Goal: Register for event/course

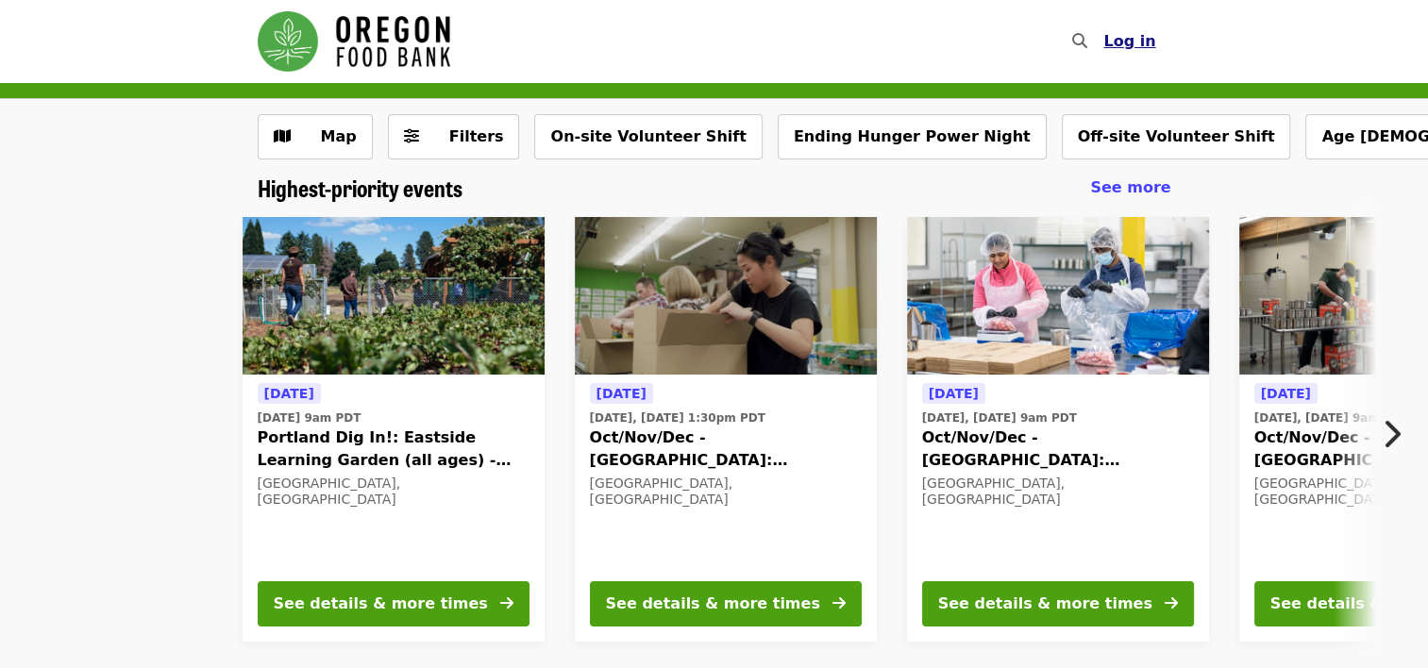
click at [1126, 42] on span "Log in" at bounding box center [1129, 41] width 52 height 18
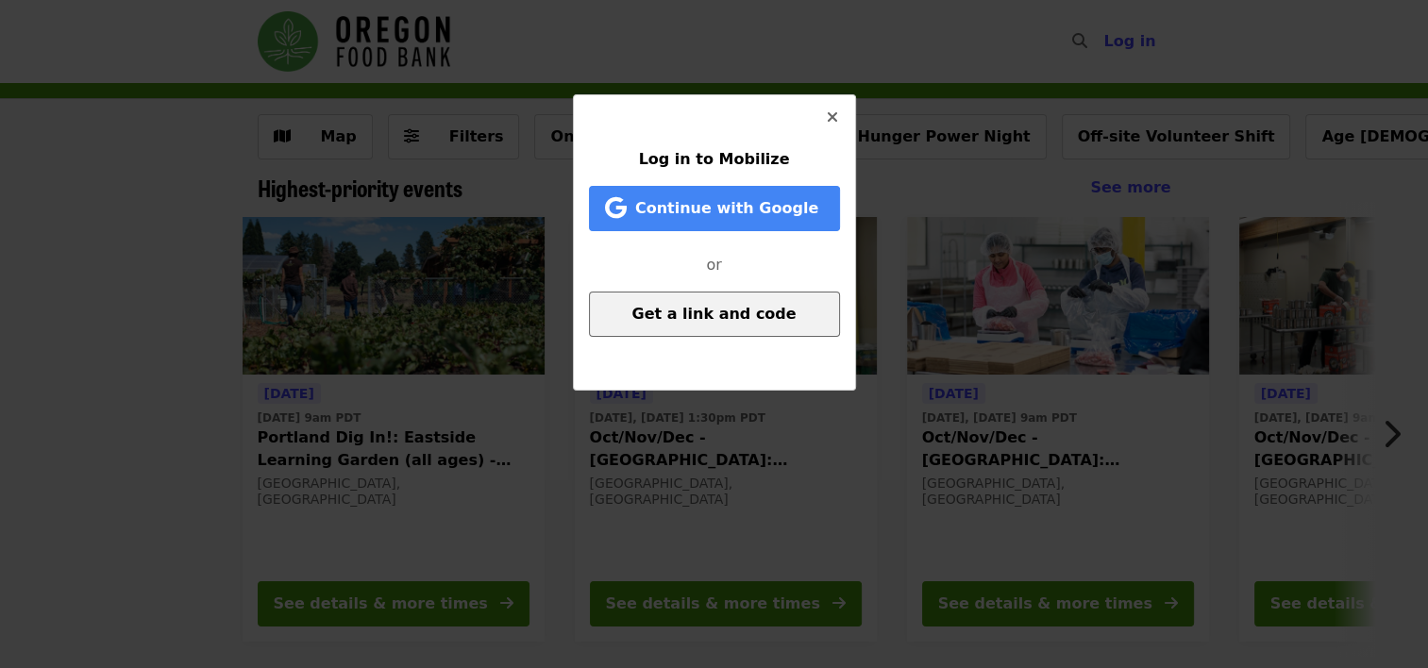
click at [707, 314] on span "Get a link and code" at bounding box center [713, 314] width 164 height 18
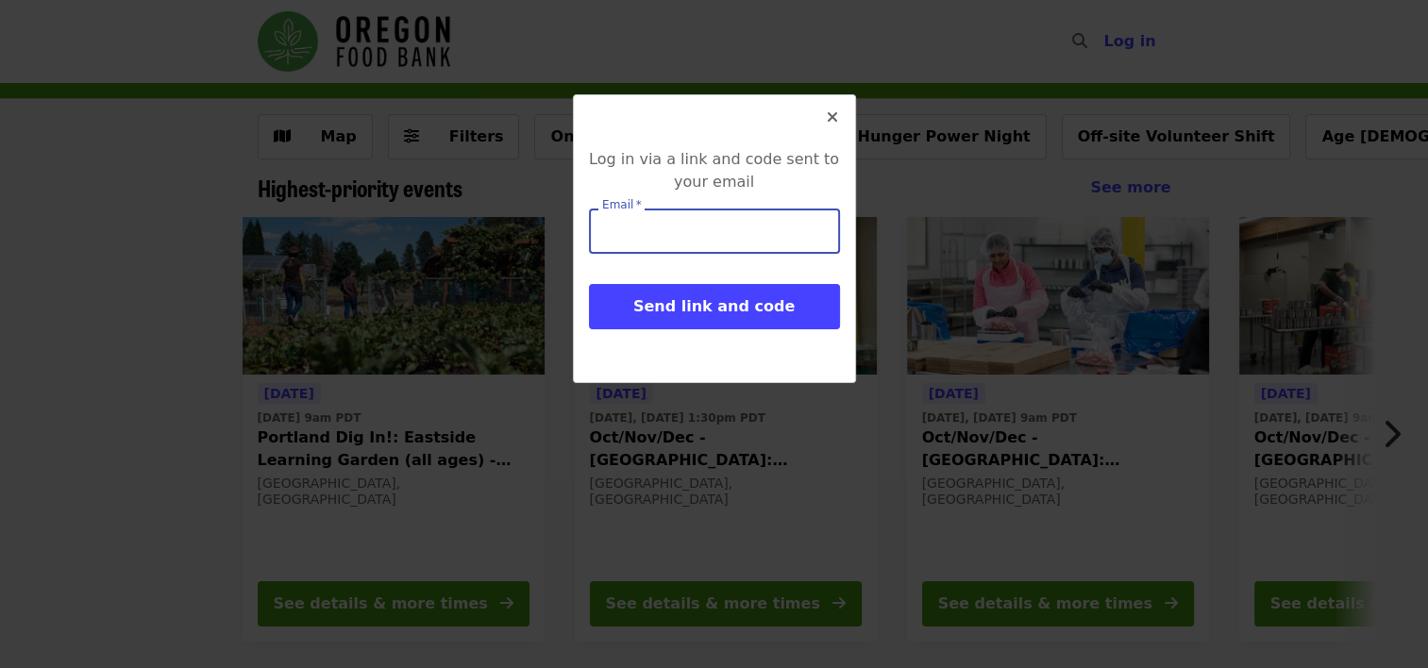
click at [680, 234] on input "Email   *" at bounding box center [714, 231] width 251 height 45
type input "**********"
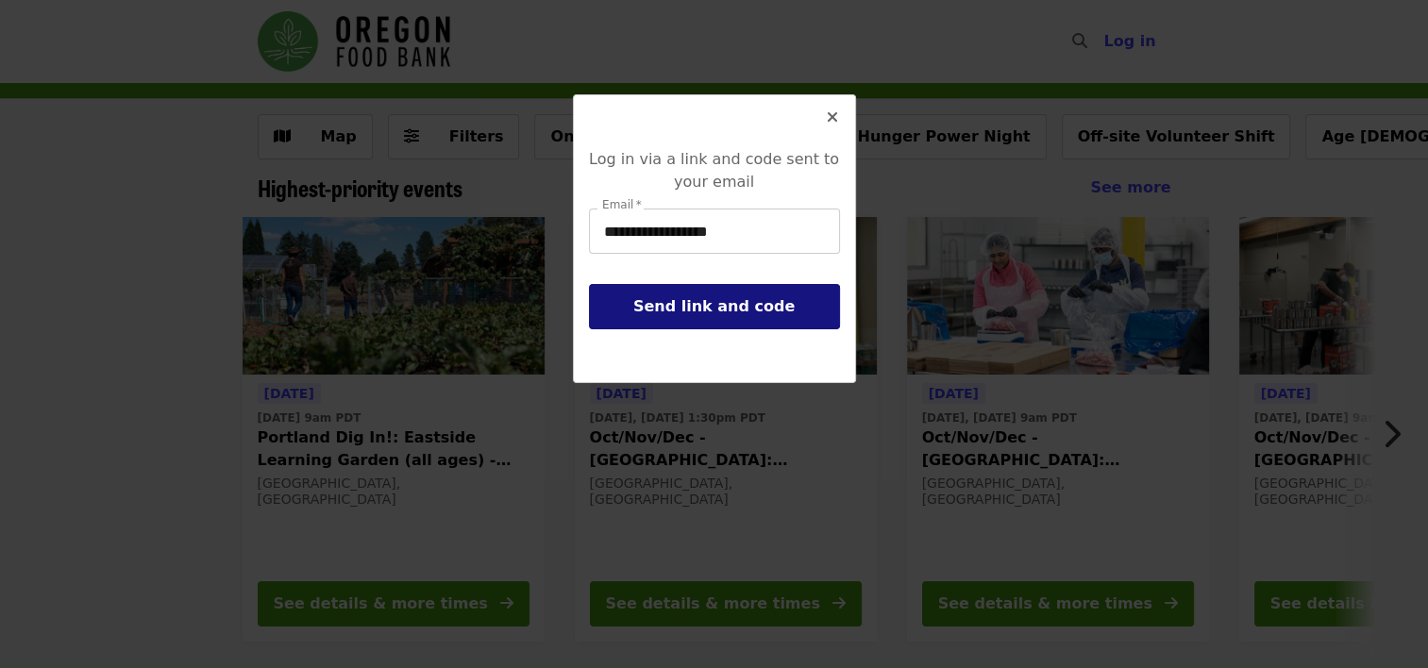
click at [696, 309] on span "Send link and code" at bounding box center [713, 306] width 161 height 18
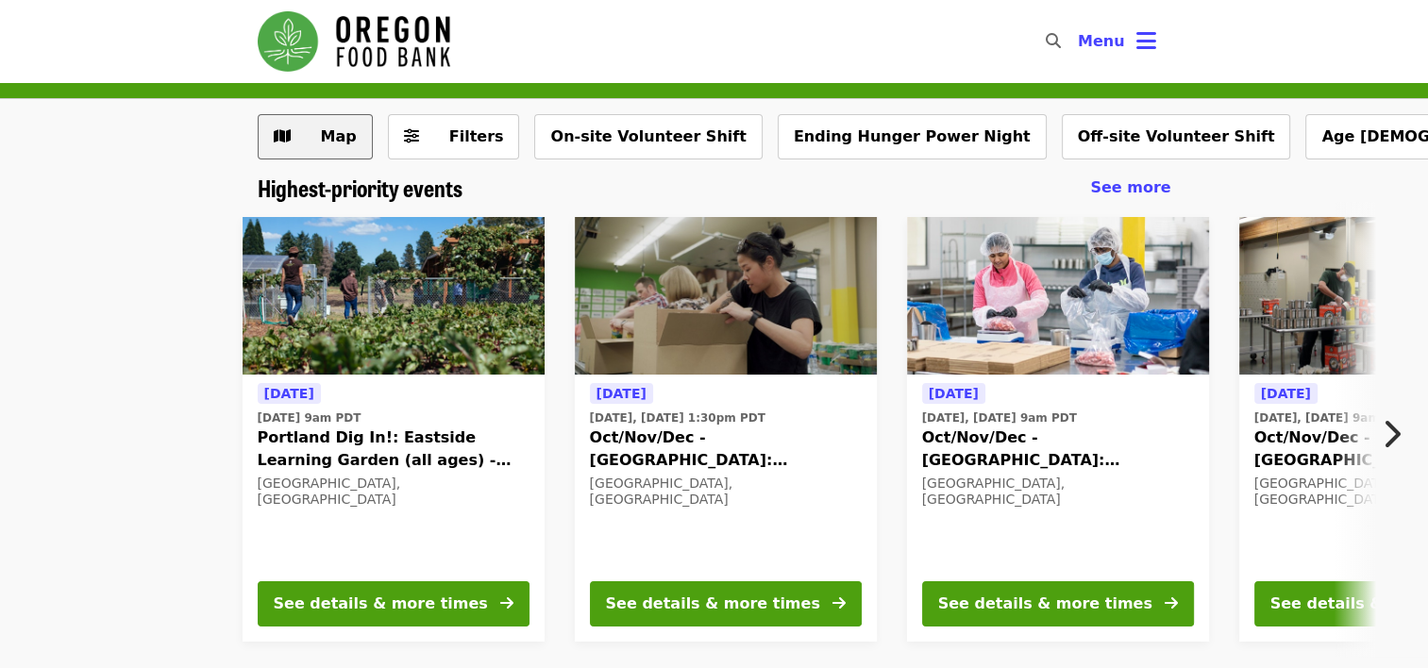
click at [336, 138] on span "Map" at bounding box center [339, 136] width 36 height 18
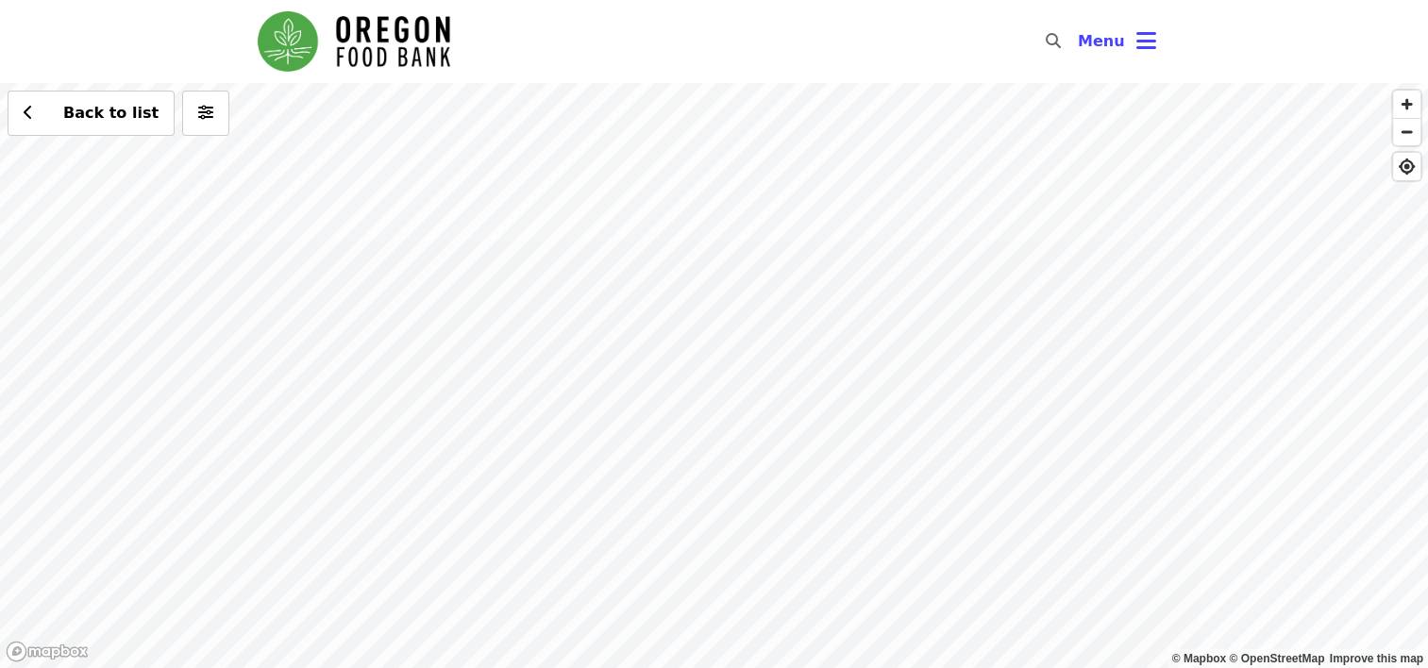
drag, startPoint x: 710, startPoint y: 170, endPoint x: 718, endPoint y: 472, distance: 302.1
click at [728, 550] on div "Back to list" at bounding box center [714, 375] width 1428 height 585
click at [709, 408] on div "Back to list" at bounding box center [714, 375] width 1428 height 585
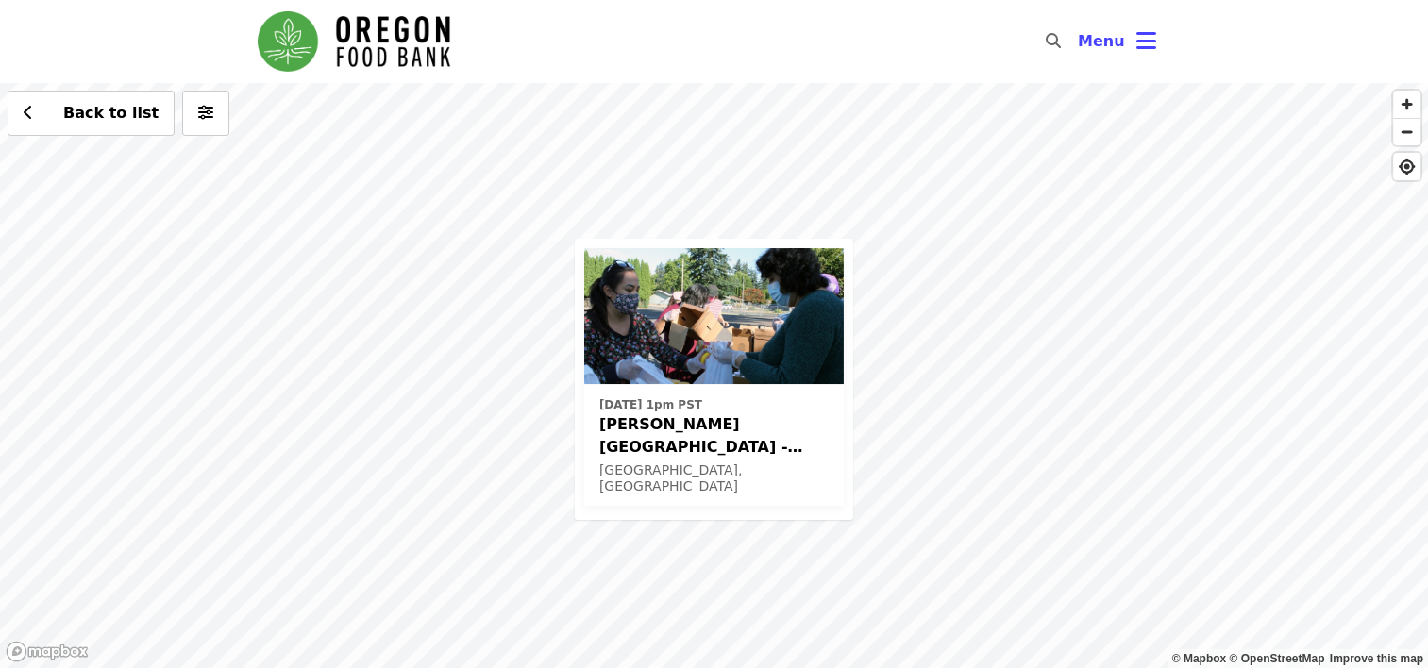
click at [1042, 314] on div "Fri, Nov 7 @ 1pm PST Sitton Elementary - Free Food Market (16+) Portland, OR Ba…" at bounding box center [714, 375] width 1428 height 585
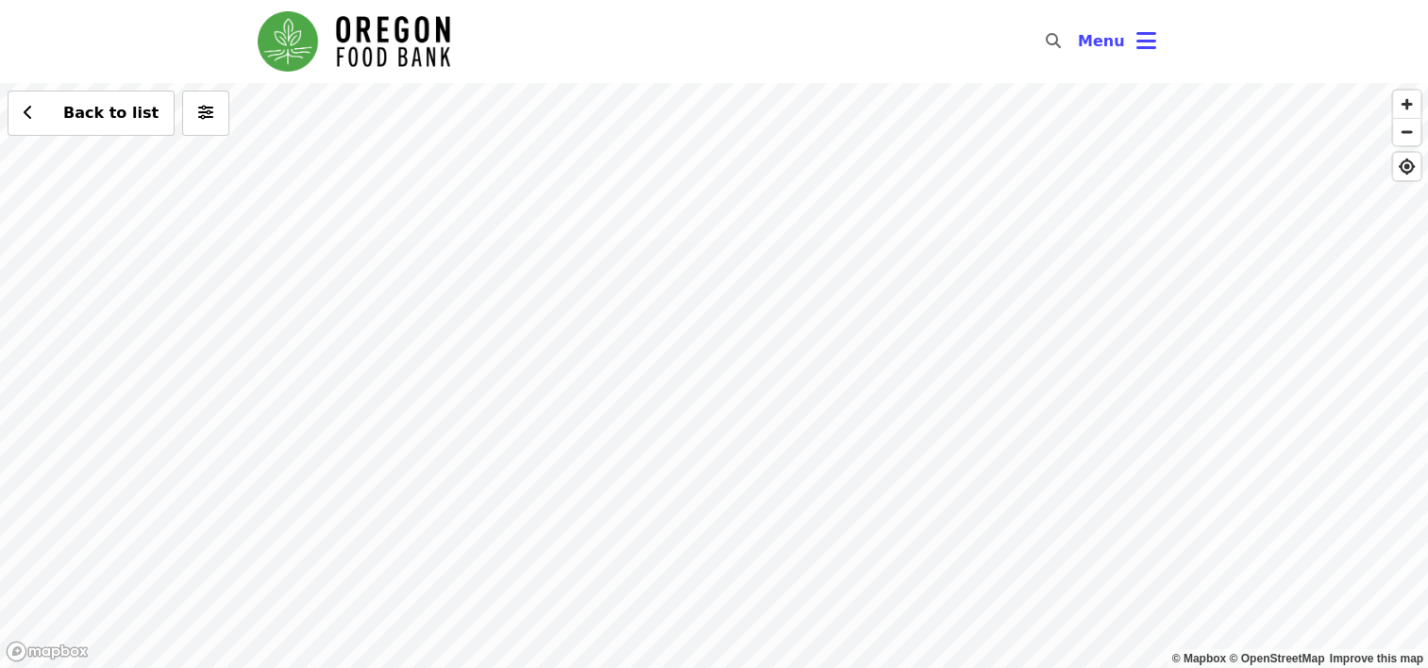
click at [684, 355] on div "Back to list" at bounding box center [714, 375] width 1428 height 585
click at [706, 386] on span "See 2 actions at this location" at bounding box center [683, 385] width 247 height 18
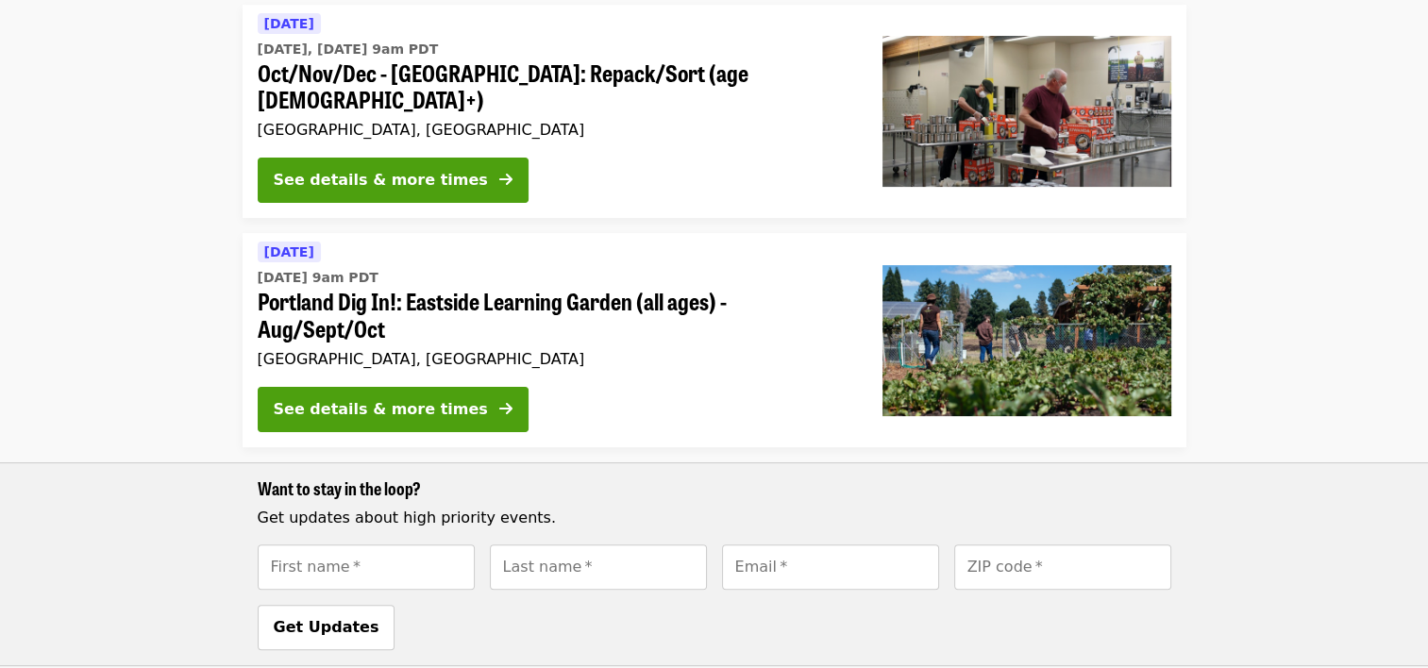
scroll to position [377, 0]
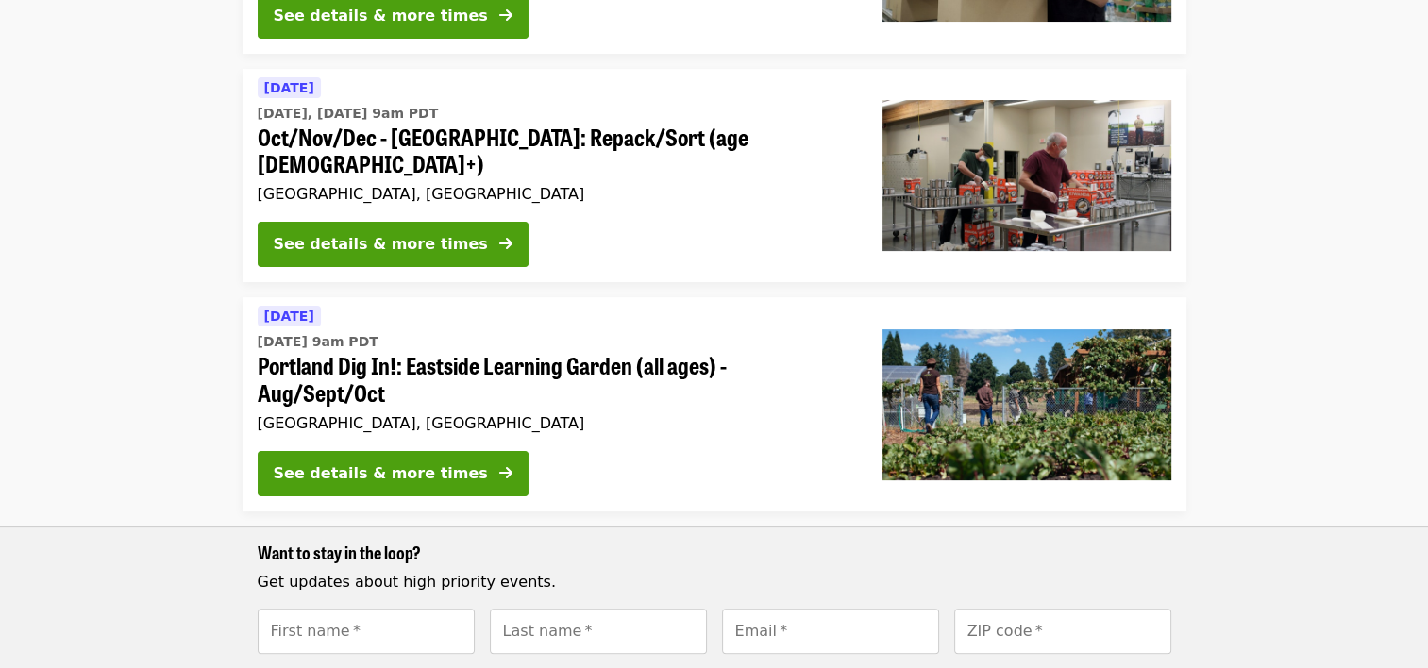
click at [512, 124] on span "Oct/Nov/Dec - [GEOGRAPHIC_DATA]: Repack/Sort (age [DEMOGRAPHIC_DATA]+)" at bounding box center [555, 151] width 594 height 55
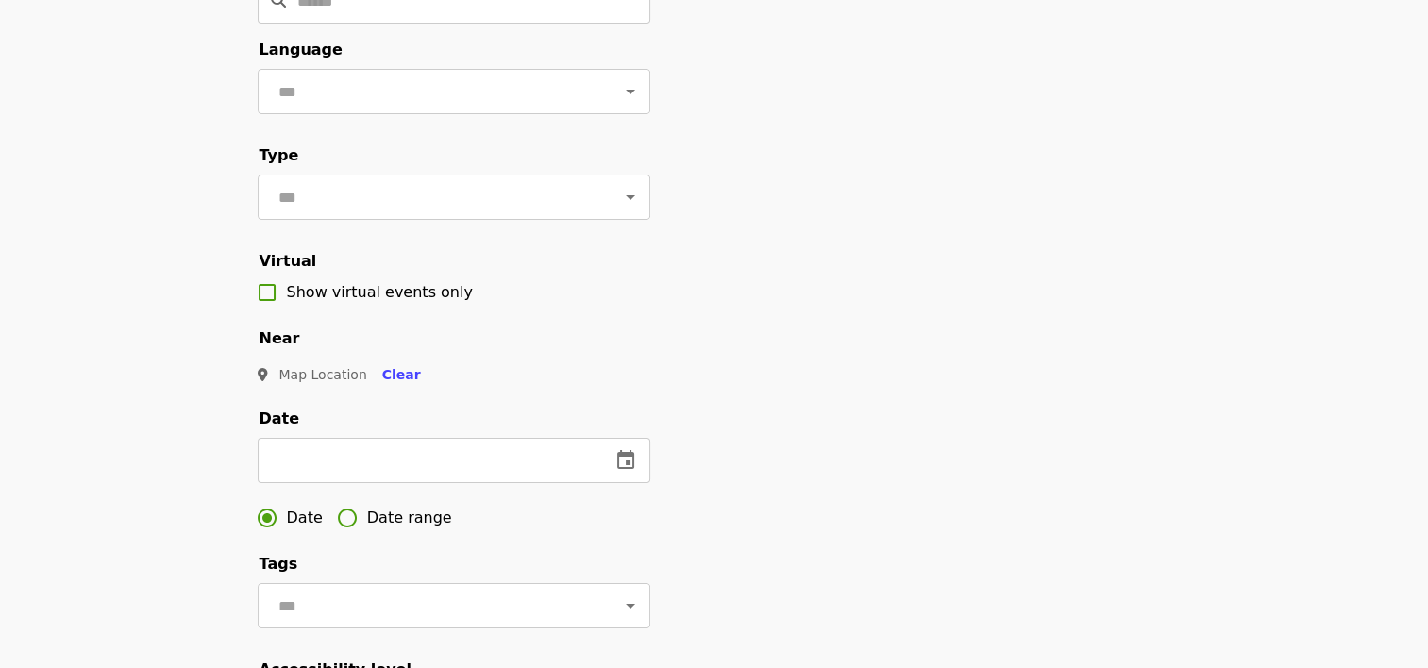
scroll to position [189, 0]
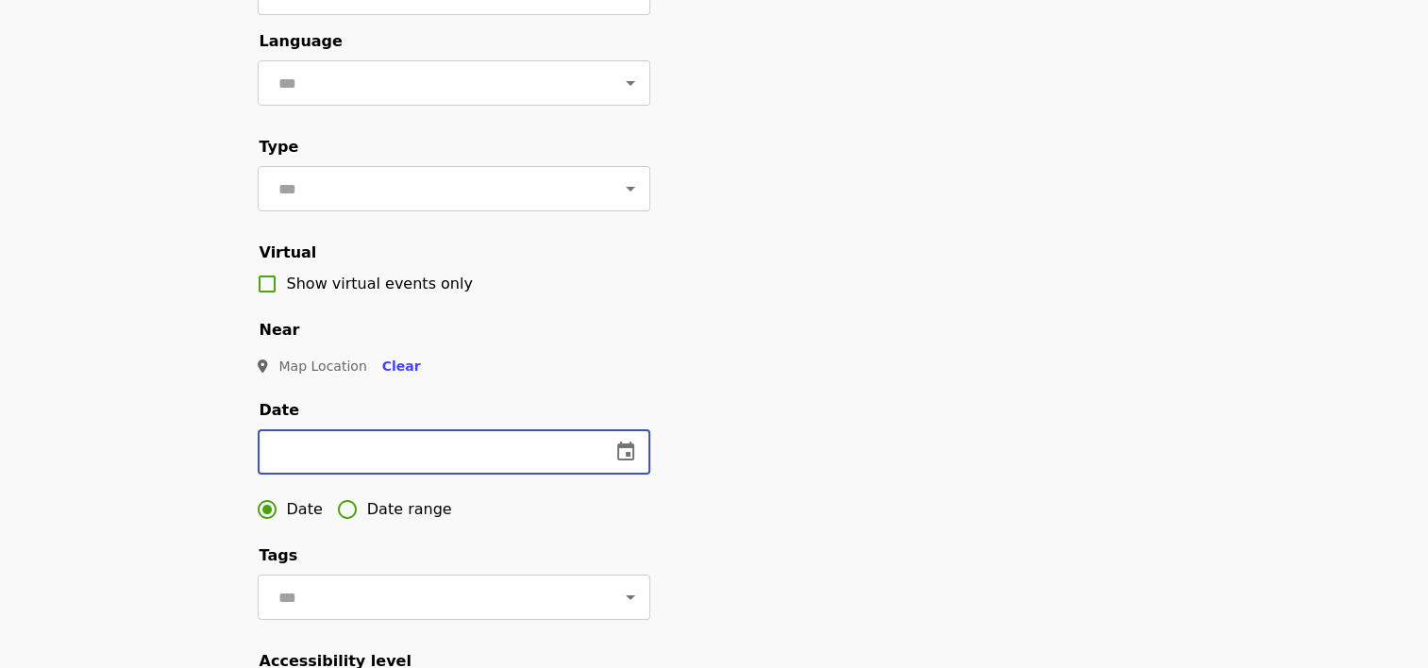
click at [458, 475] on input "text" at bounding box center [427, 451] width 338 height 45
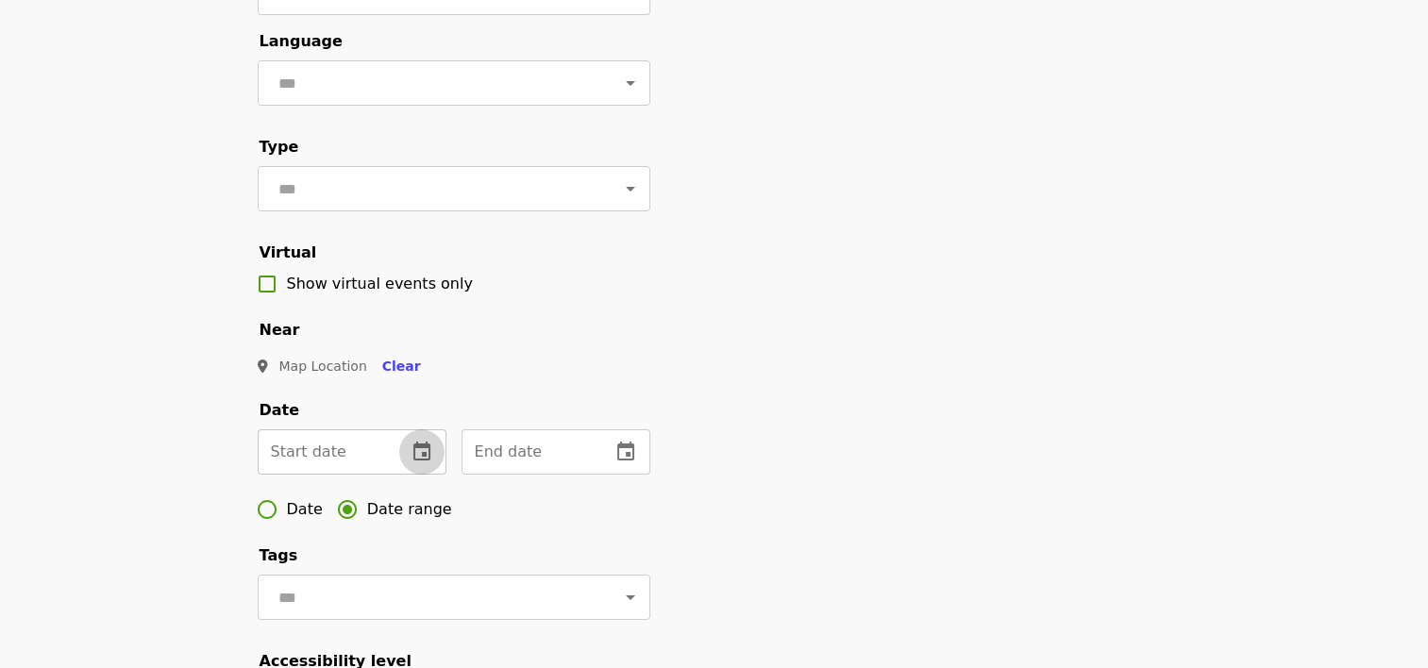
click at [422, 463] on icon "change date" at bounding box center [421, 452] width 23 height 23
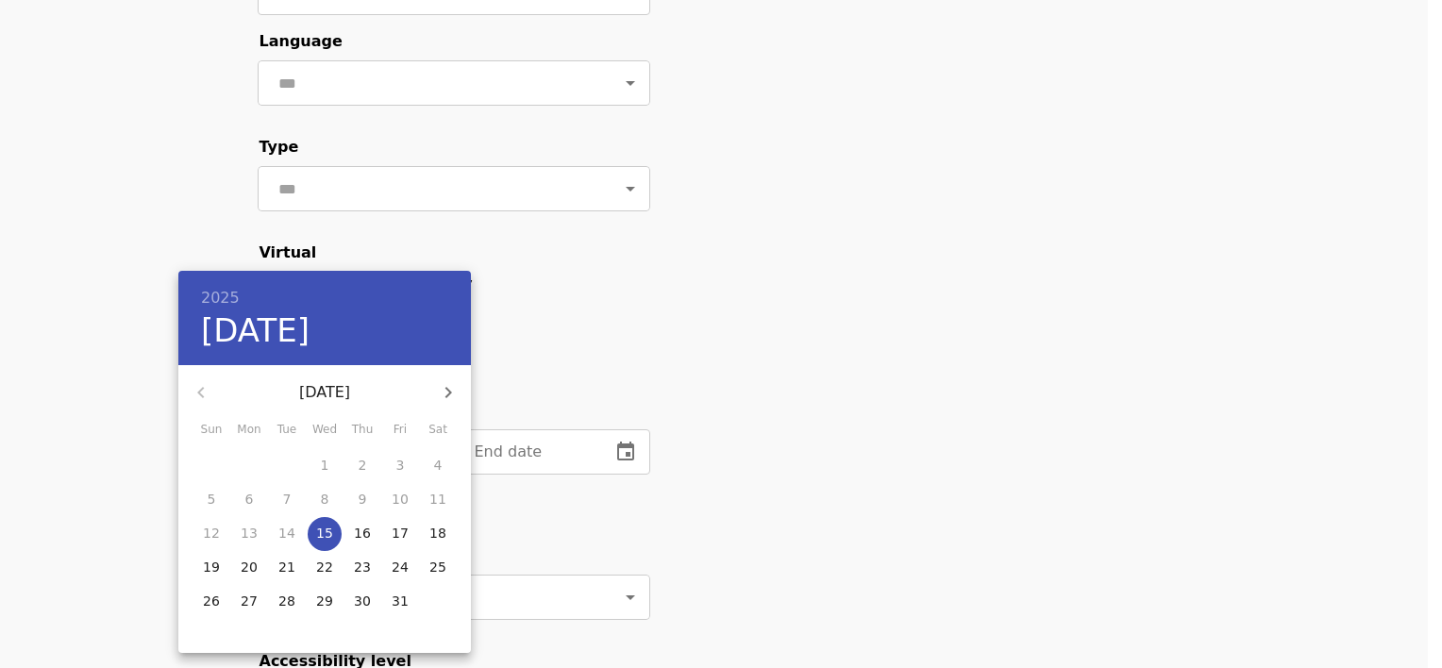
click at [207, 565] on p "19" at bounding box center [211, 567] width 17 height 19
type input "**********"
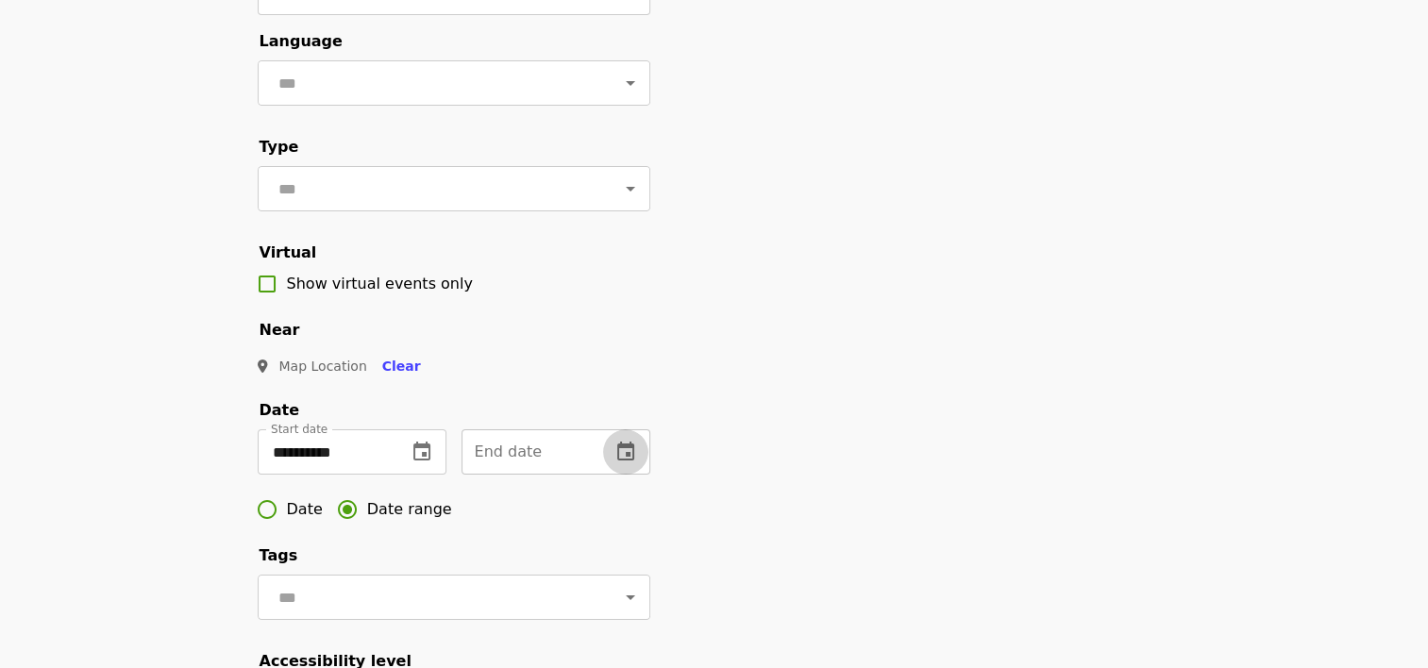
click at [623, 463] on icon "change date" at bounding box center [625, 452] width 23 height 23
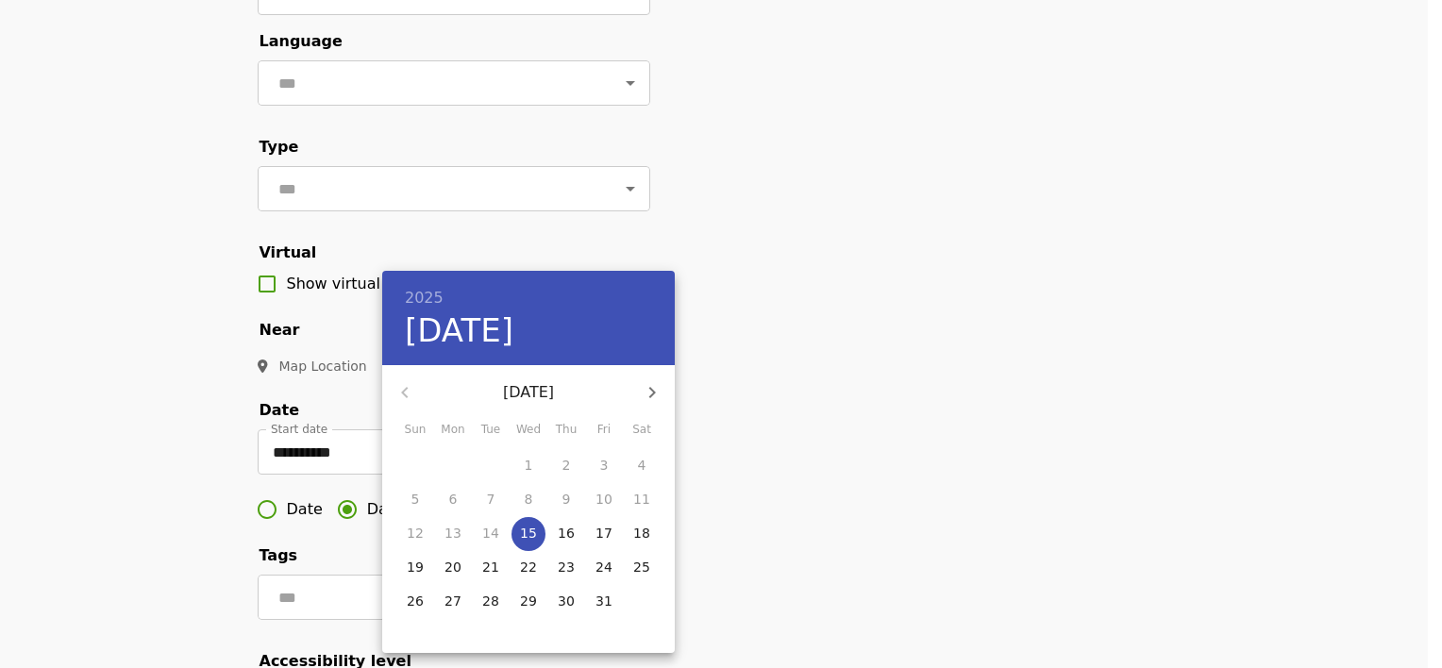
click at [634, 568] on p "25" at bounding box center [641, 567] width 17 height 19
type input "**********"
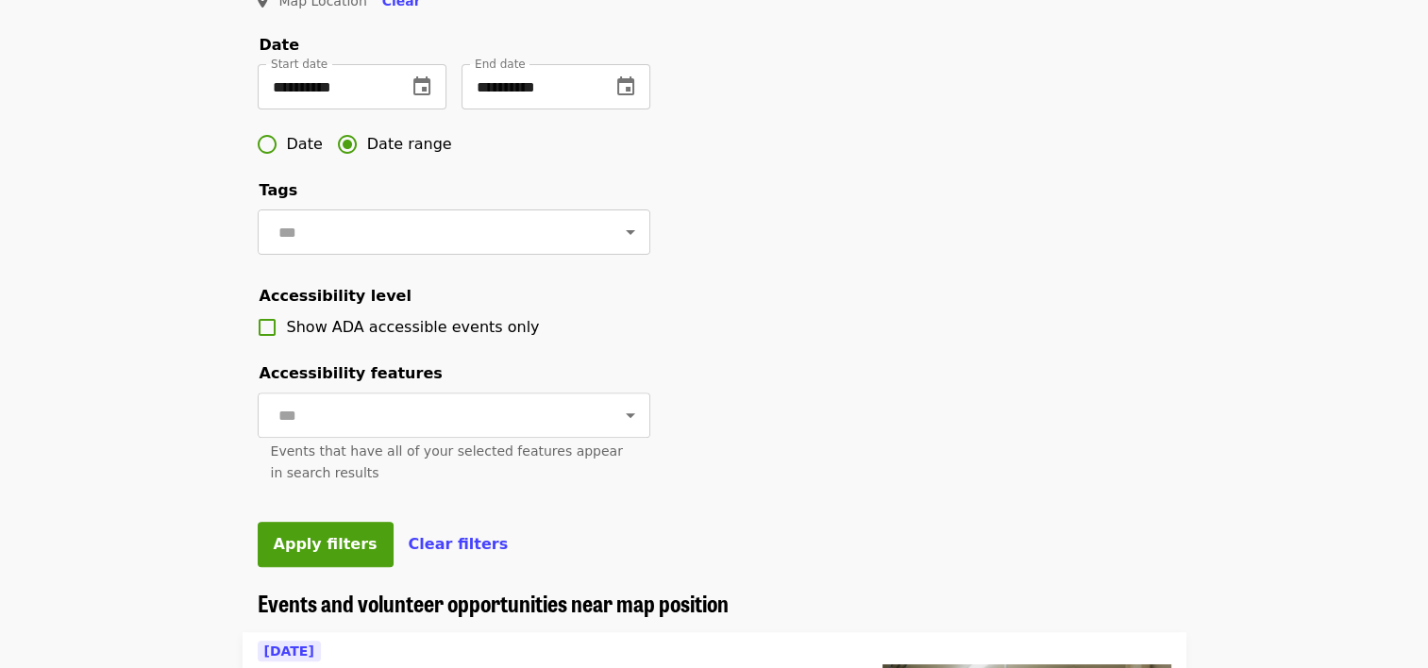
scroll to position [849, 0]
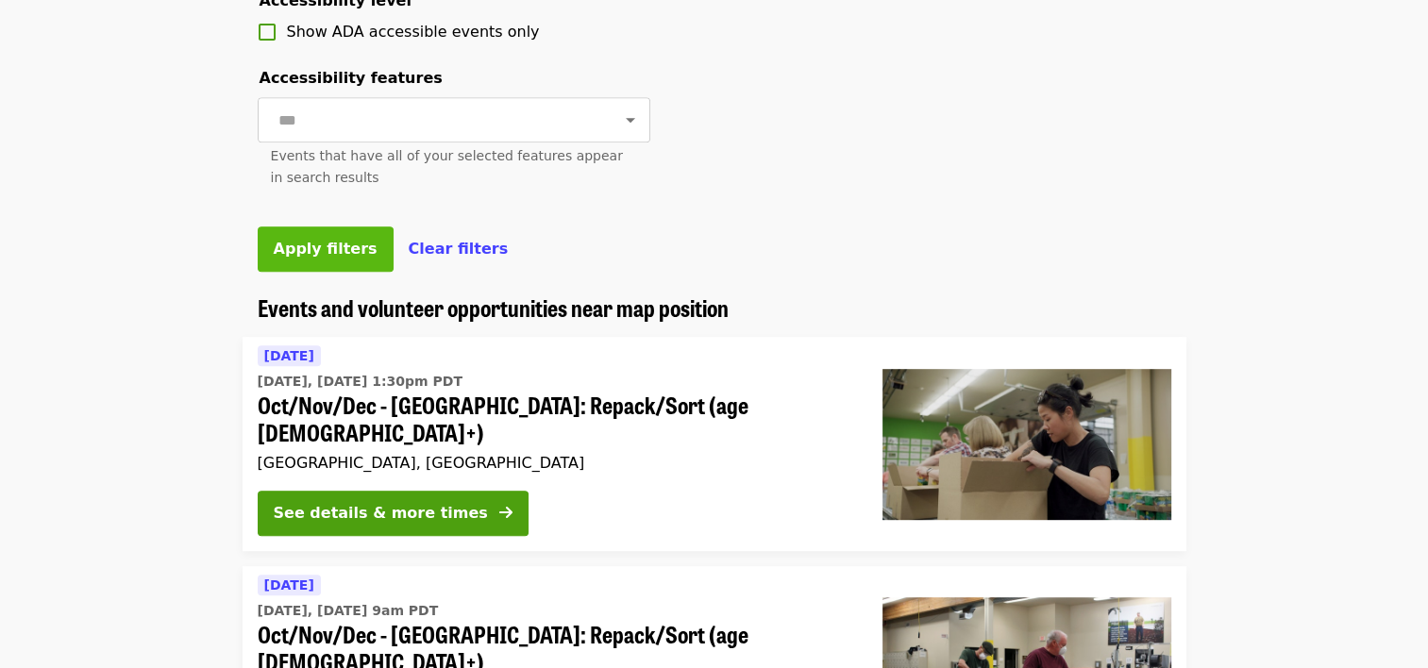
click at [297, 258] on span "Apply filters" at bounding box center [326, 249] width 104 height 18
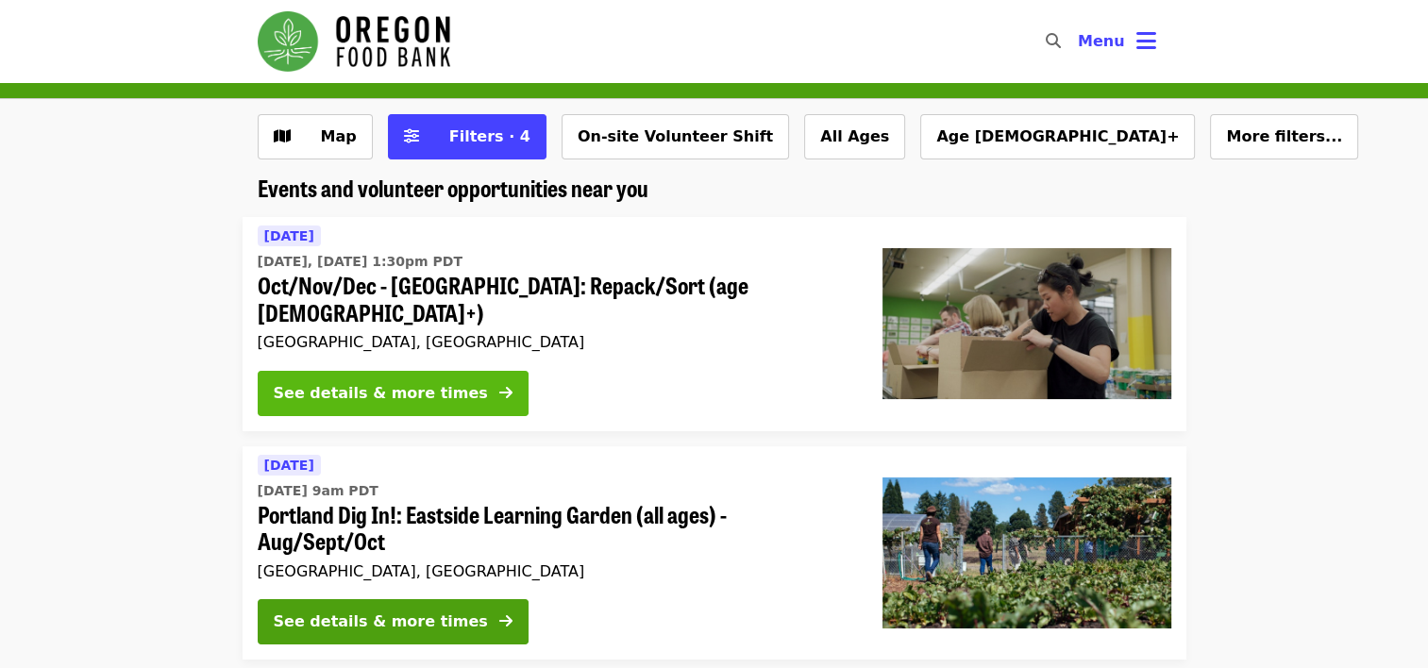
click at [410, 382] on div "See details & more times" at bounding box center [381, 393] width 214 height 23
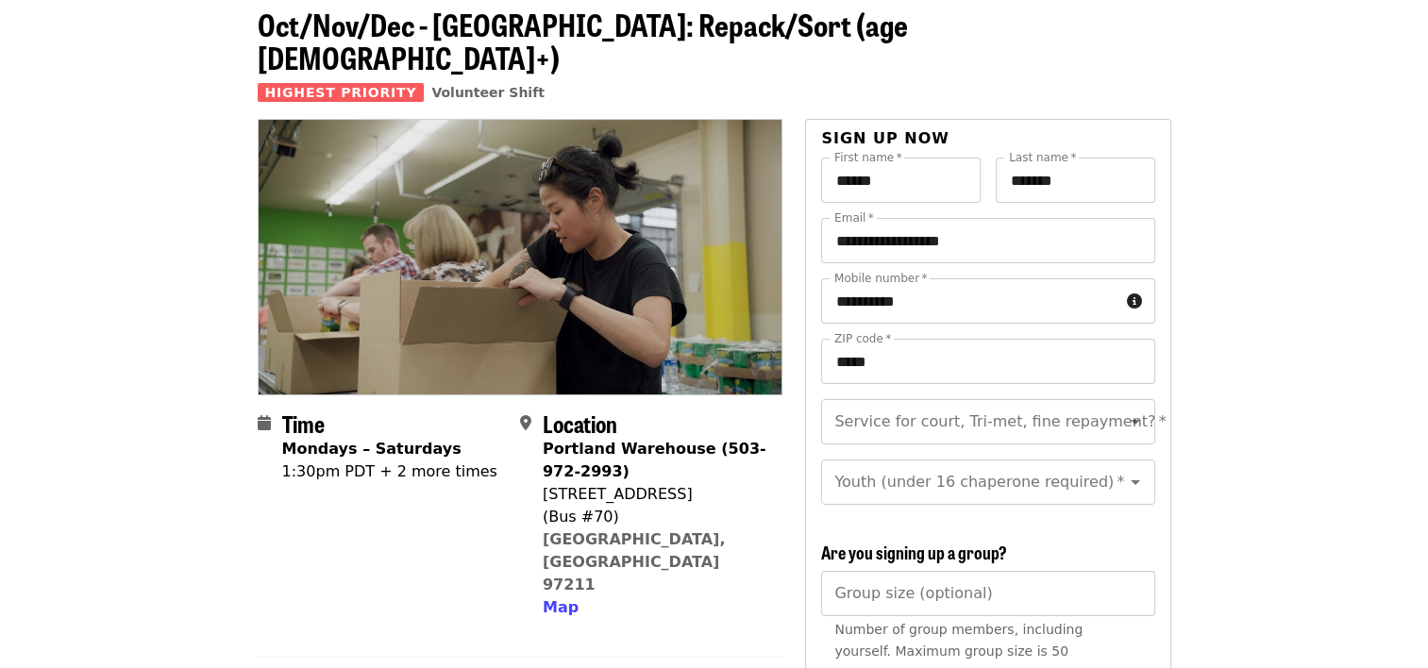
scroll to position [94, 0]
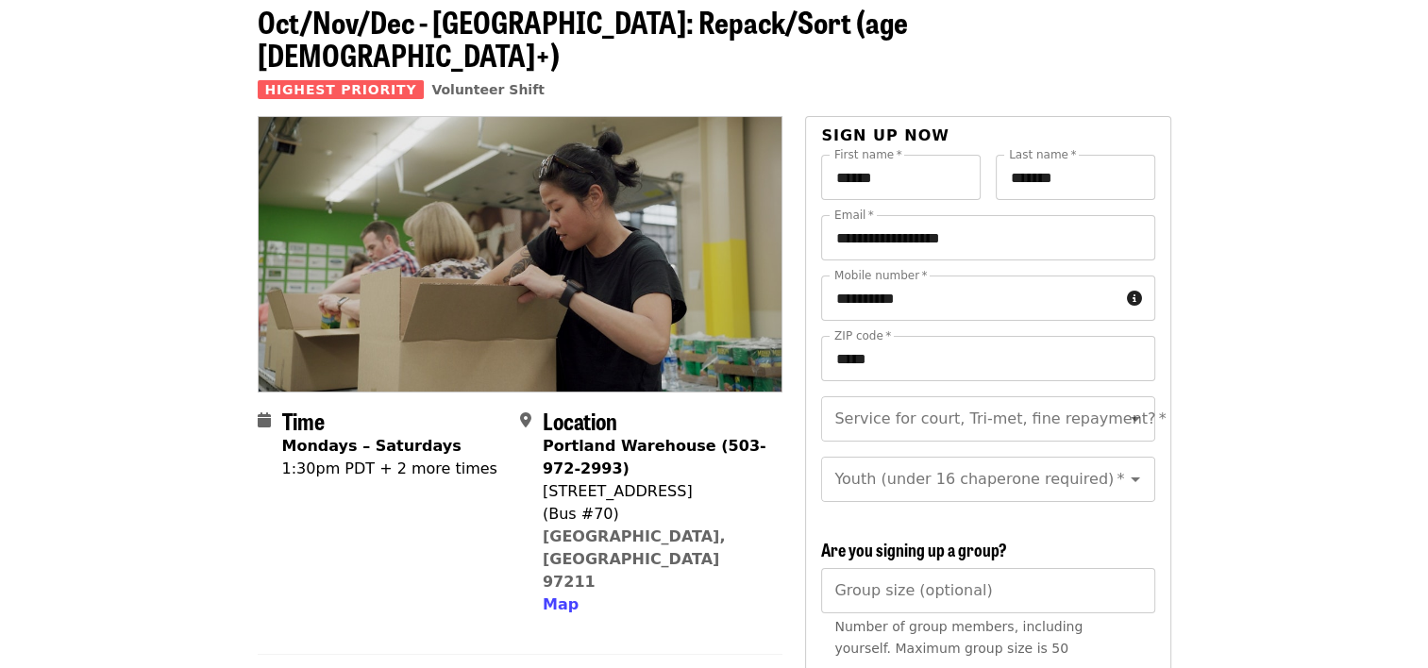
click at [428, 458] on div "1:30pm PDT + 2 more times" at bounding box center [389, 469] width 215 height 23
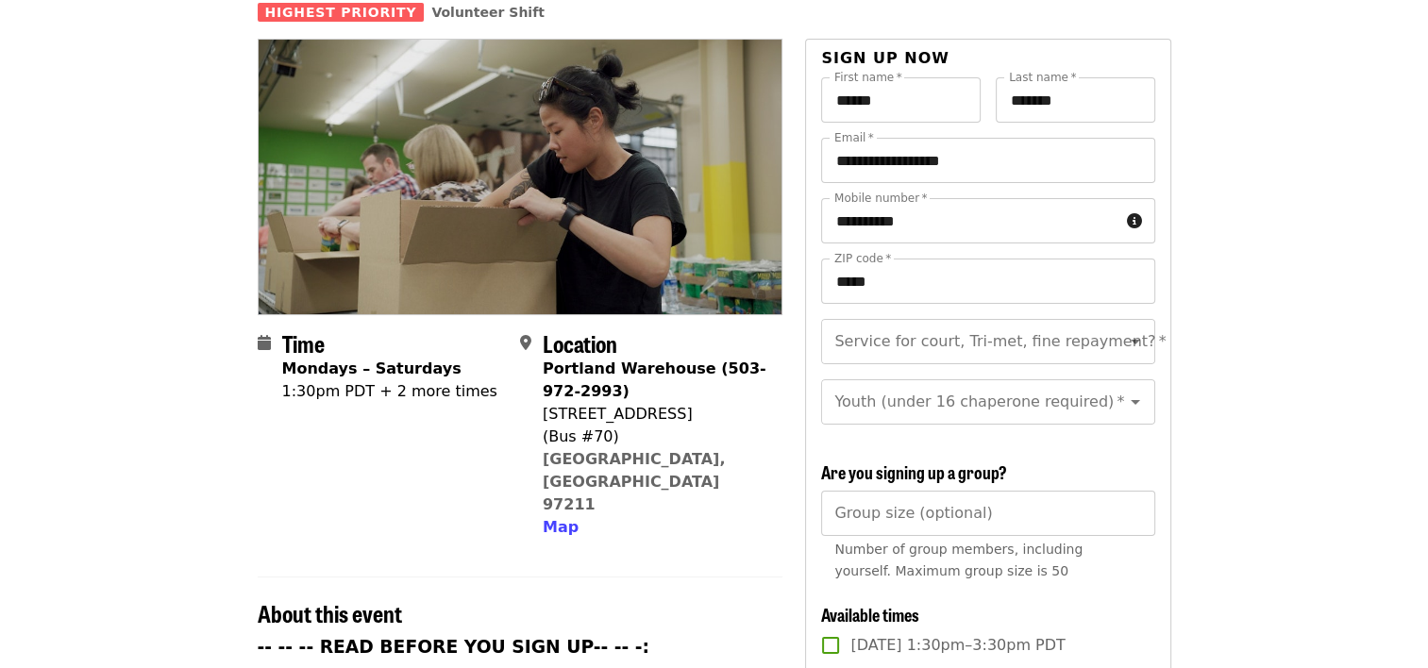
scroll to position [377, 0]
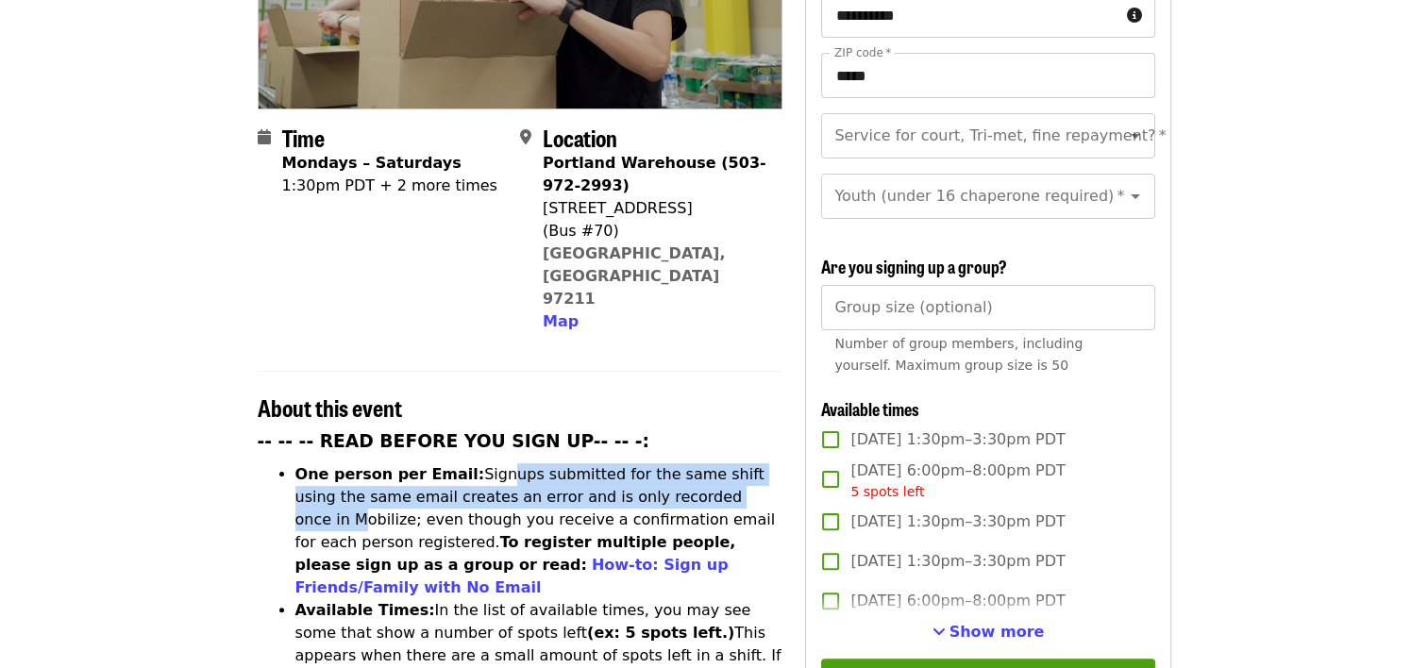
drag, startPoint x: 477, startPoint y: 397, endPoint x: 680, endPoint y: 413, distance: 203.5
click at [680, 463] on li "One person per Email: Signups submitted for the same shift using the same email…" at bounding box center [539, 531] width 488 height 136
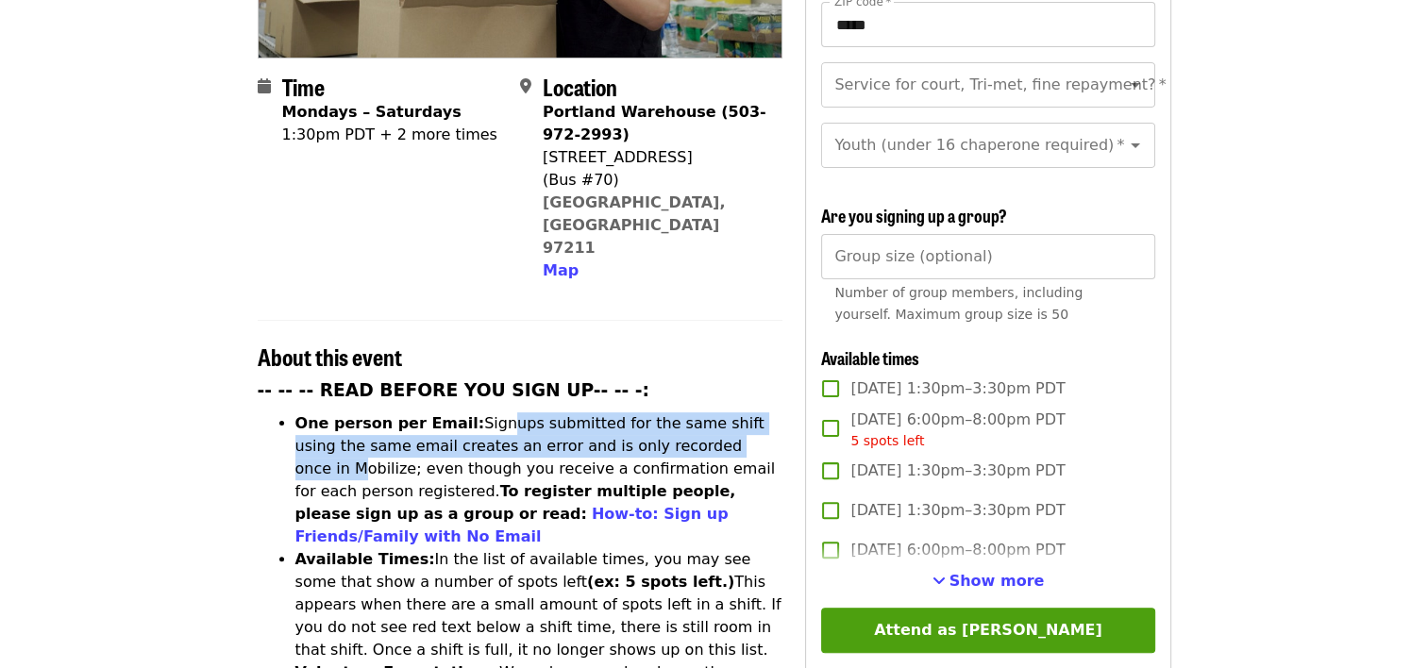
scroll to position [472, 0]
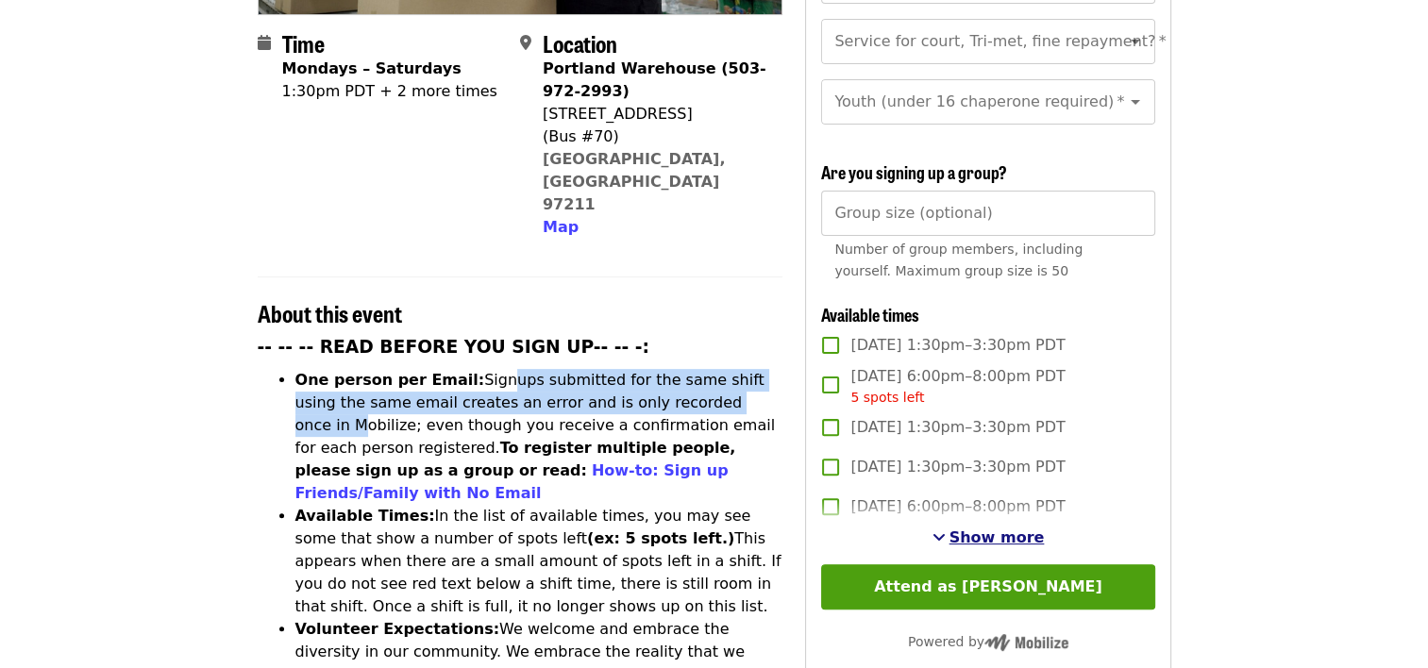
click at [982, 535] on span "Show more" at bounding box center [996, 537] width 95 height 18
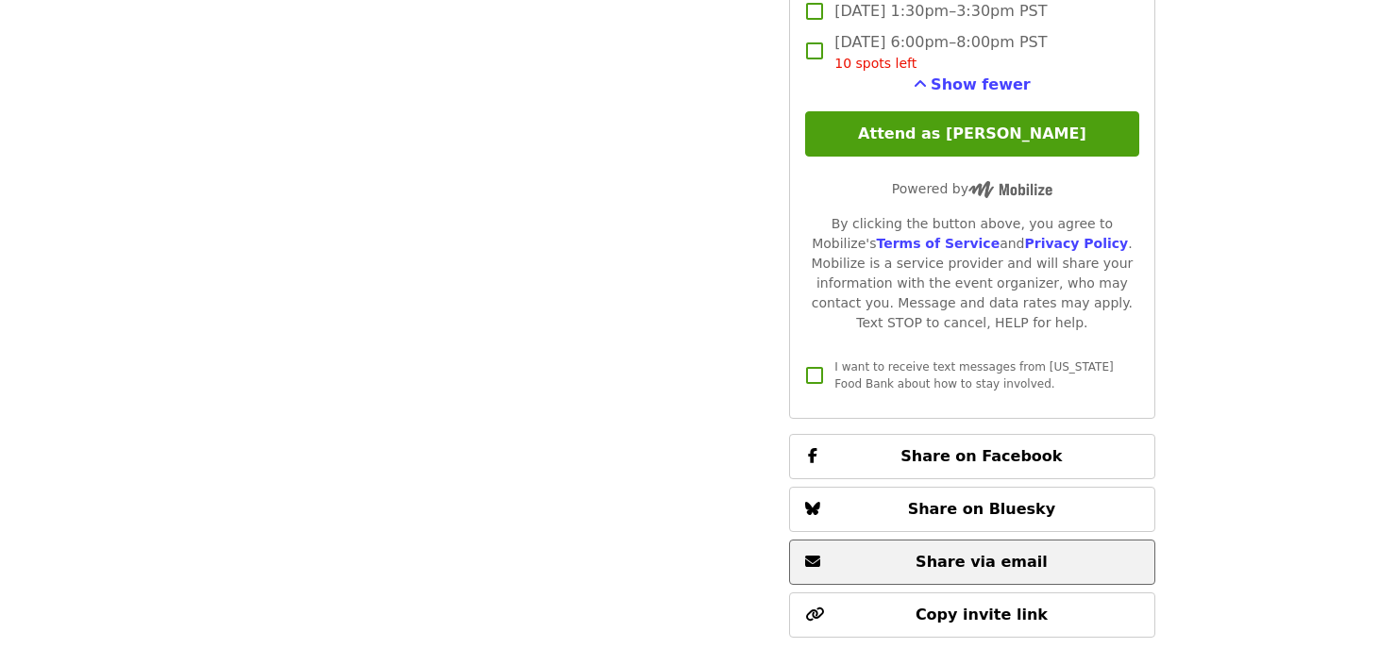
scroll to position [3302, 0]
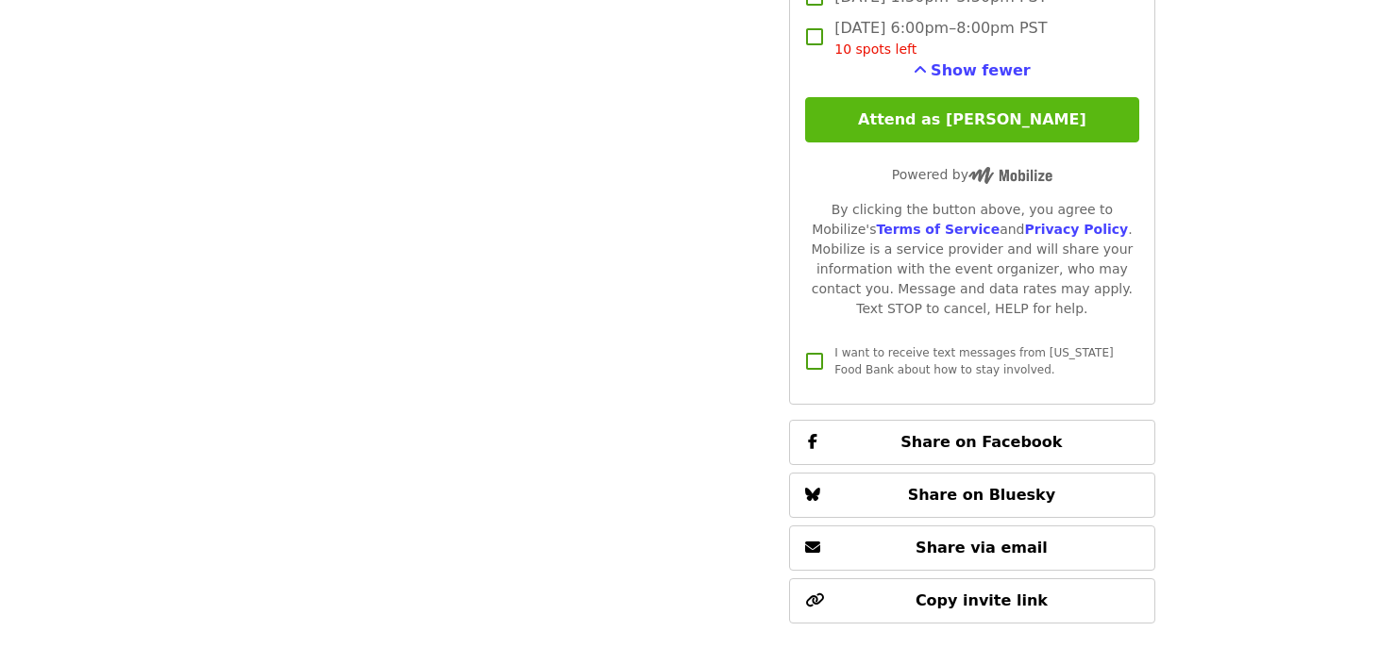
click at [921, 115] on button "Attend as [PERSON_NAME]" at bounding box center [971, 119] width 333 height 45
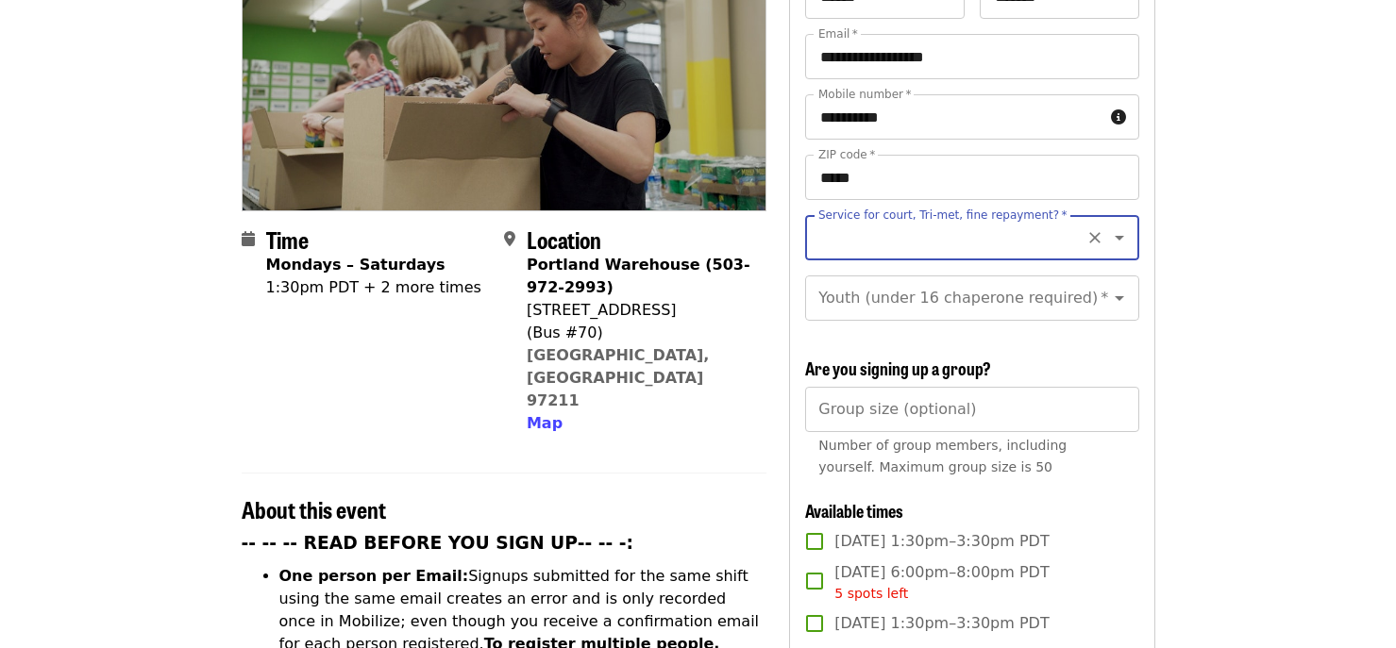
scroll to position [274, 0]
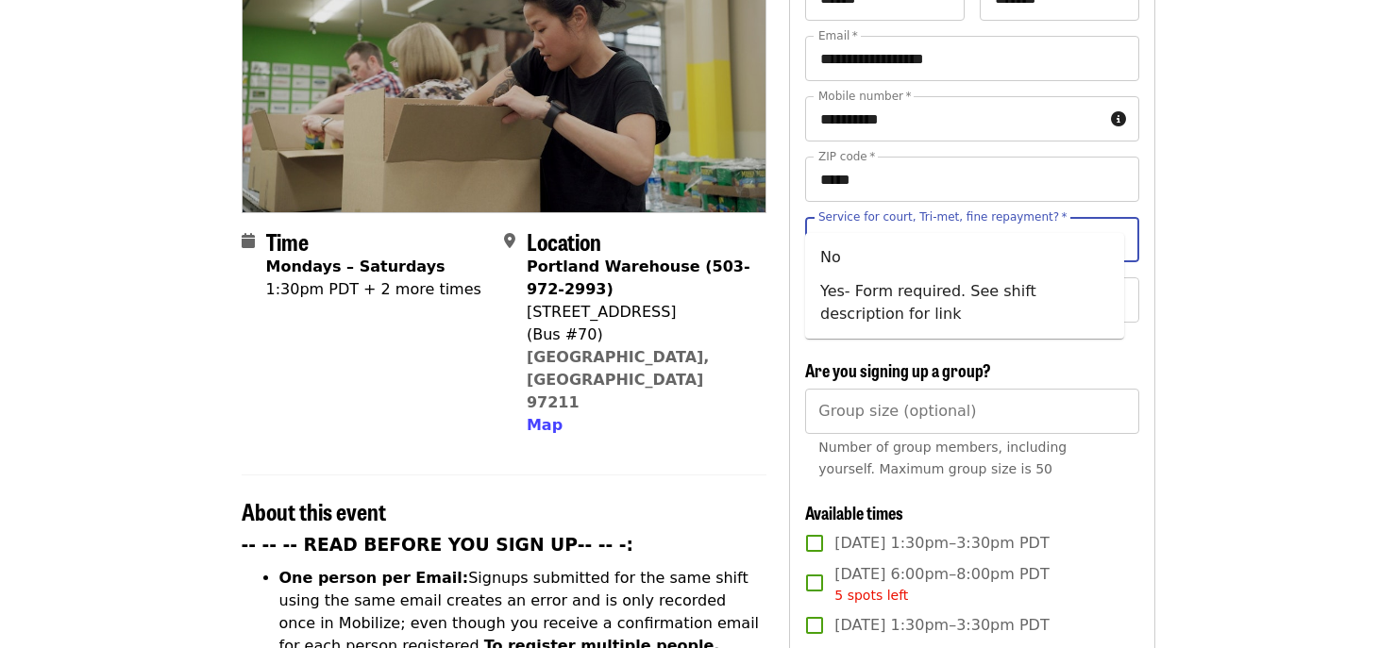
click at [873, 222] on input "Service for court, Tri-met, fine repayment?   *" at bounding box center [948, 240] width 257 height 36
click at [828, 259] on li "No" at bounding box center [964, 258] width 319 height 34
type input "**"
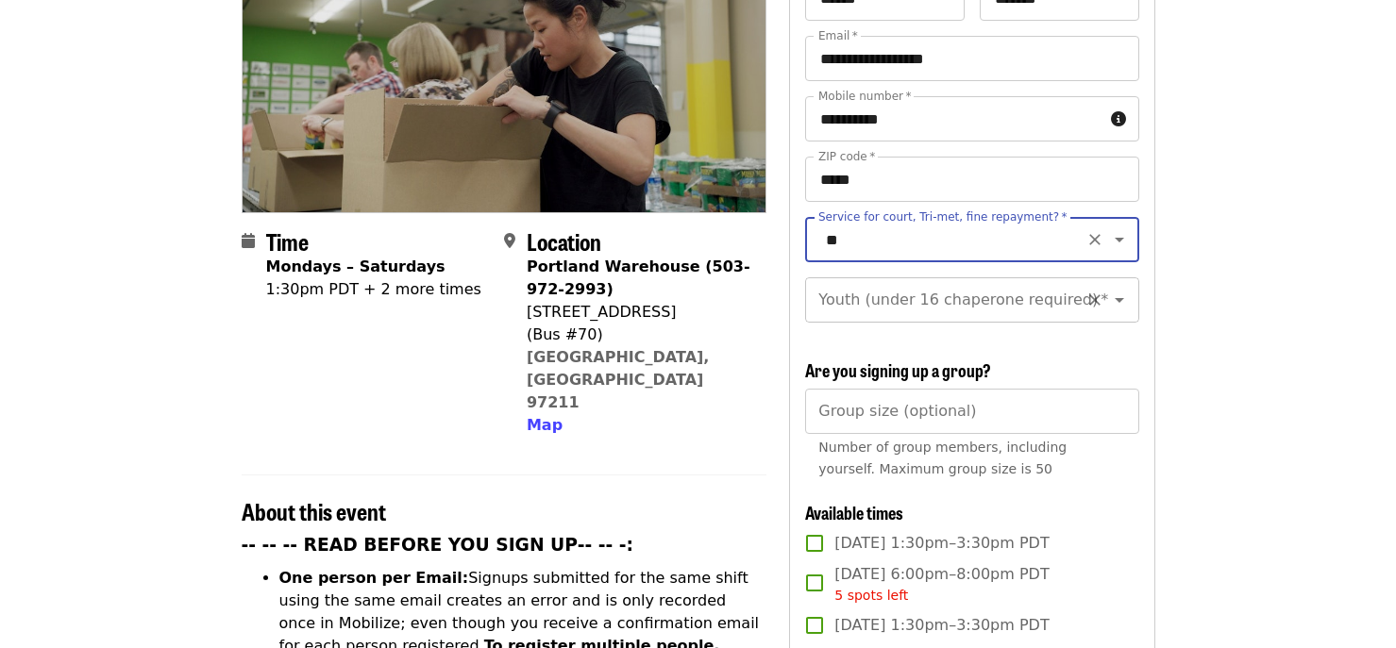
click at [938, 288] on input "Youth (under 16 chaperone required)   *" at bounding box center [948, 300] width 257 height 36
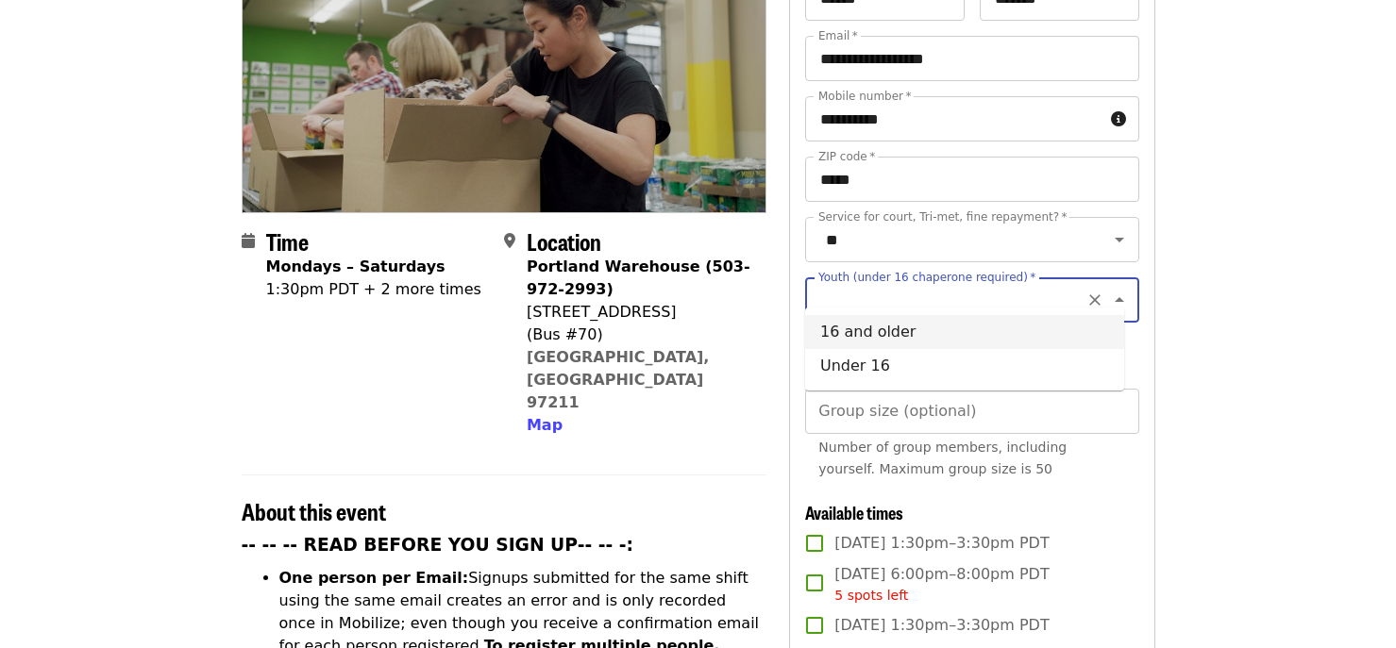
click at [883, 327] on li "16 and older" at bounding box center [964, 332] width 319 height 34
type input "**********"
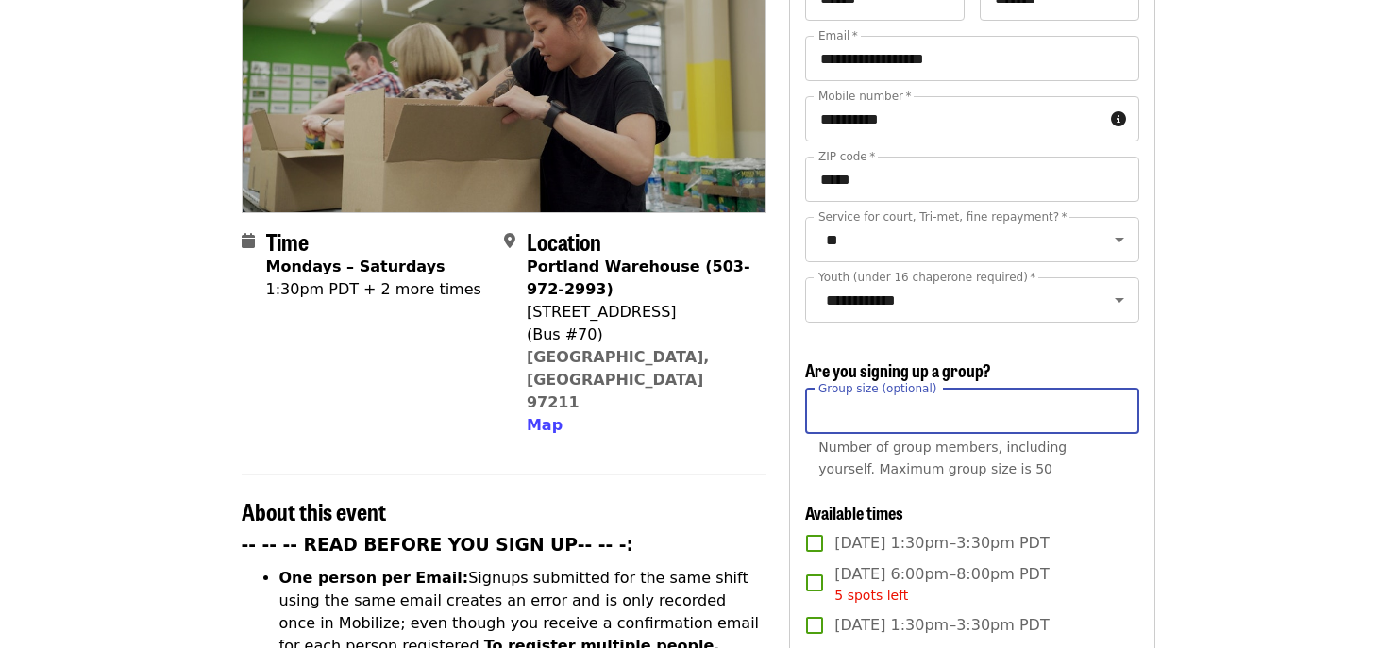
click at [957, 407] on input "Group size (optional)" at bounding box center [971, 411] width 333 height 45
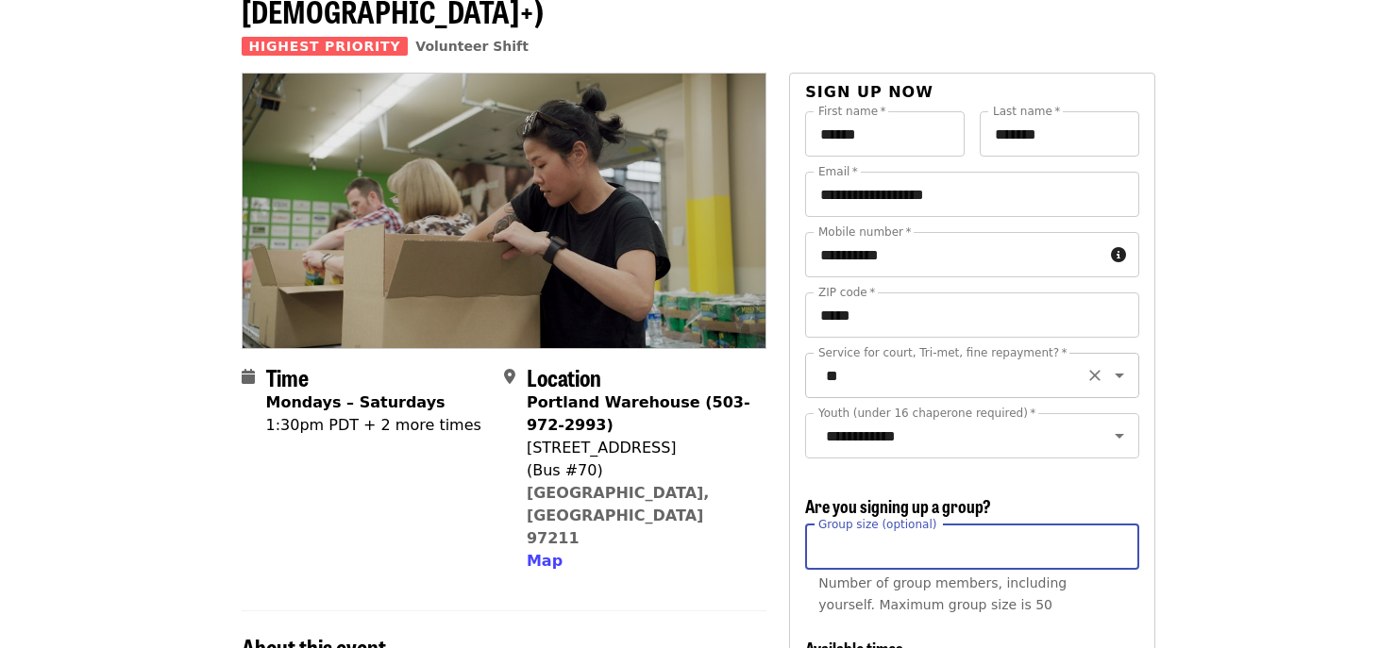
scroll to position [85, 0]
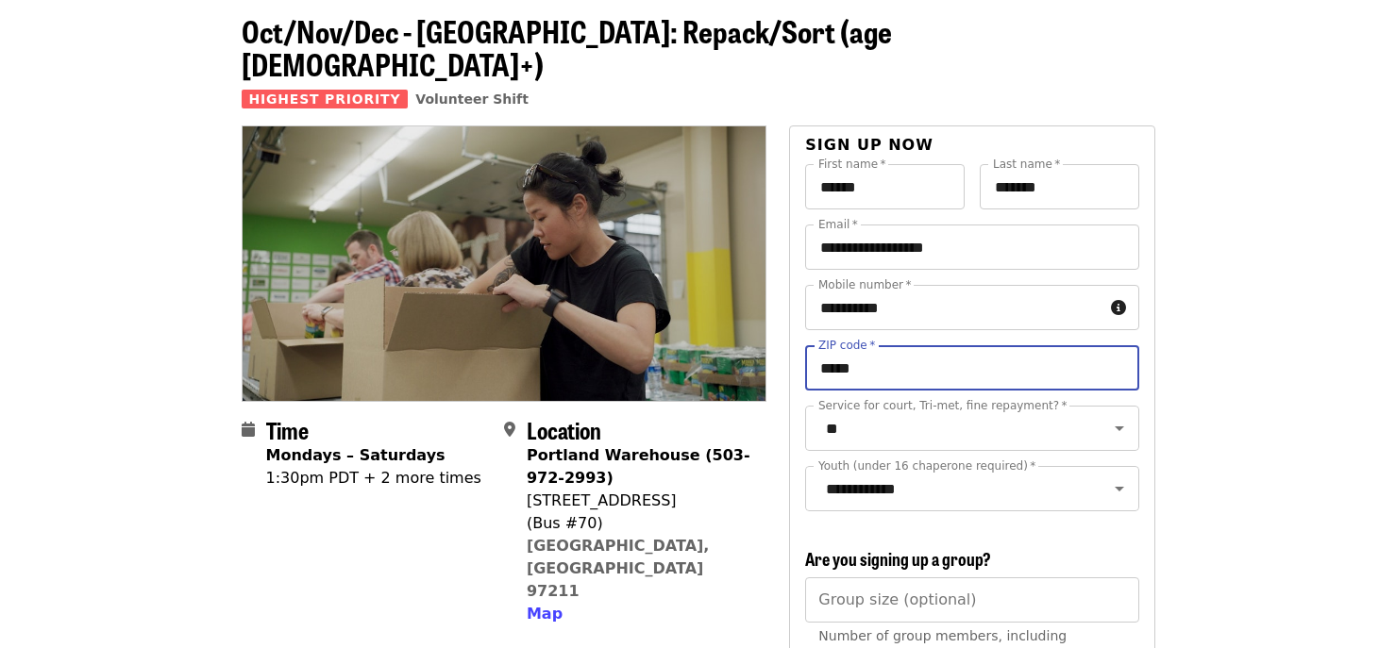
drag, startPoint x: 888, startPoint y: 336, endPoint x: 805, endPoint y: 329, distance: 83.3
click at [818, 345] on input "*****" at bounding box center [971, 367] width 333 height 45
type input "*****"
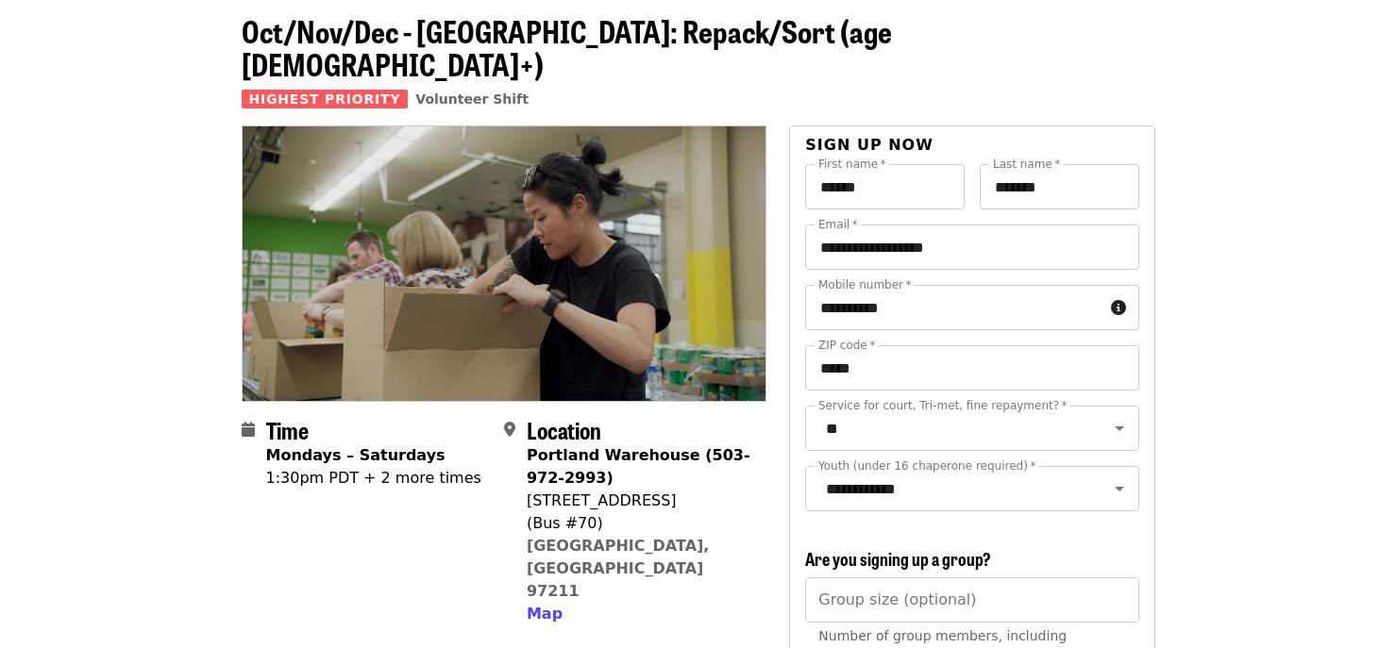
drag, startPoint x: 865, startPoint y: 157, endPoint x: 817, endPoint y: 157, distance: 48.1
click at [817, 164] on input "******" at bounding box center [884, 186] width 159 height 45
type input "******"
type input "*******"
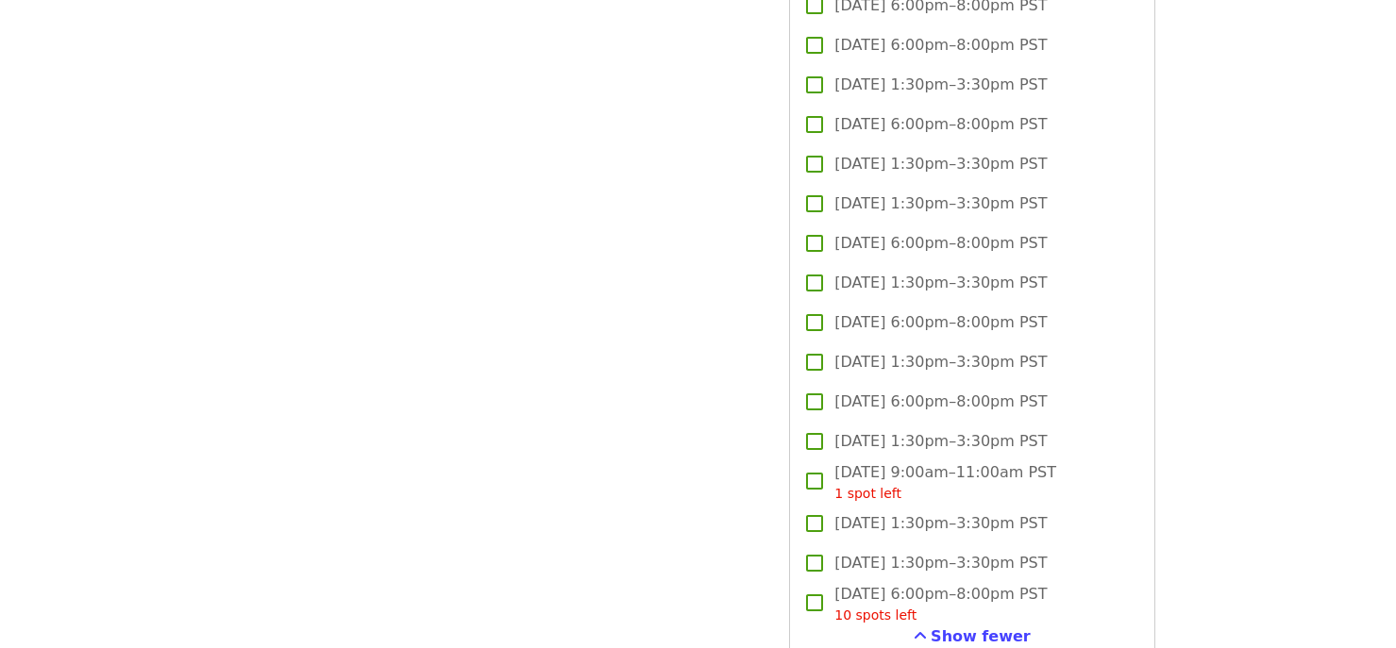
scroll to position [3114, 0]
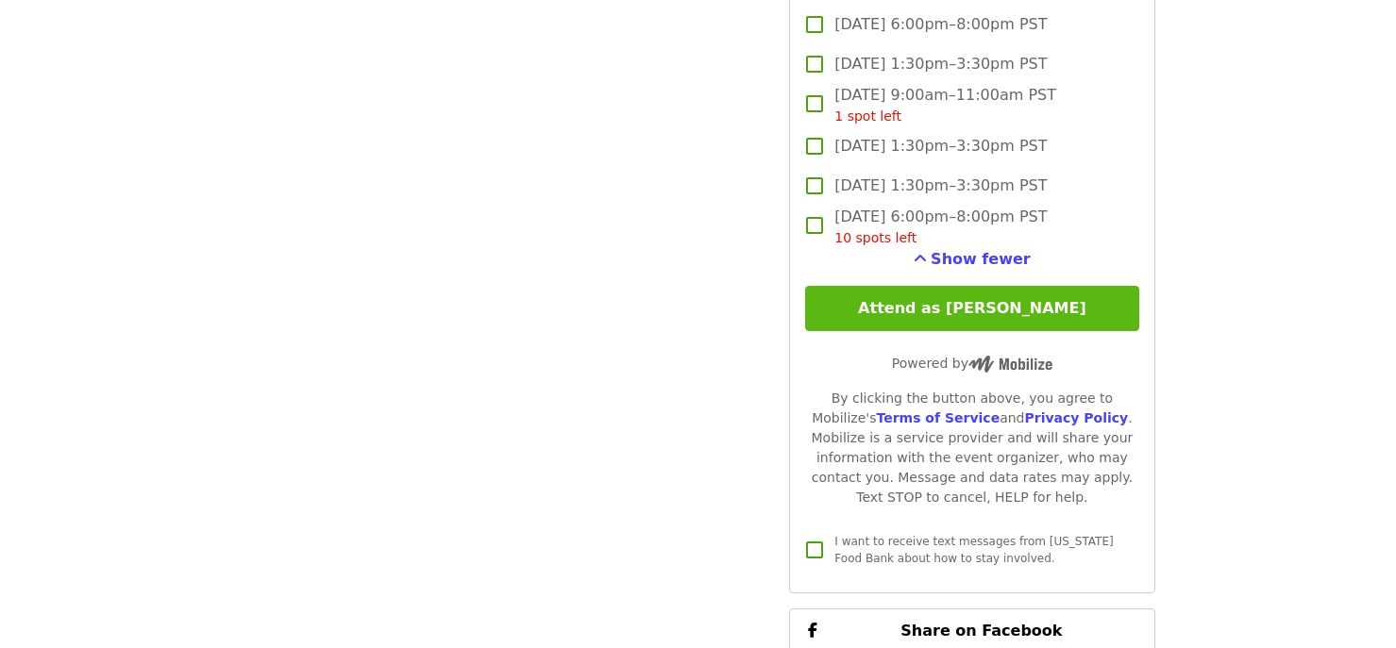
click at [952, 305] on button "Attend as [PERSON_NAME]" at bounding box center [971, 308] width 333 height 45
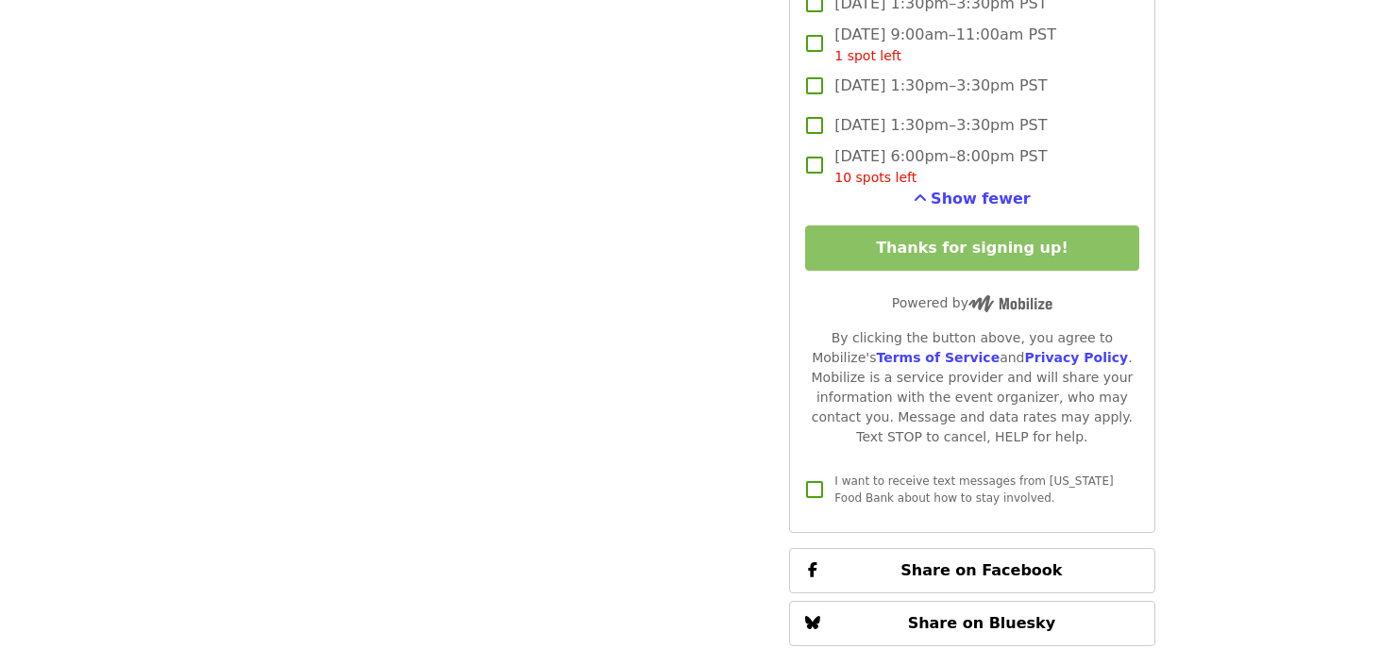
scroll to position [3235, 0]
